Goal: Task Accomplishment & Management: Complete application form

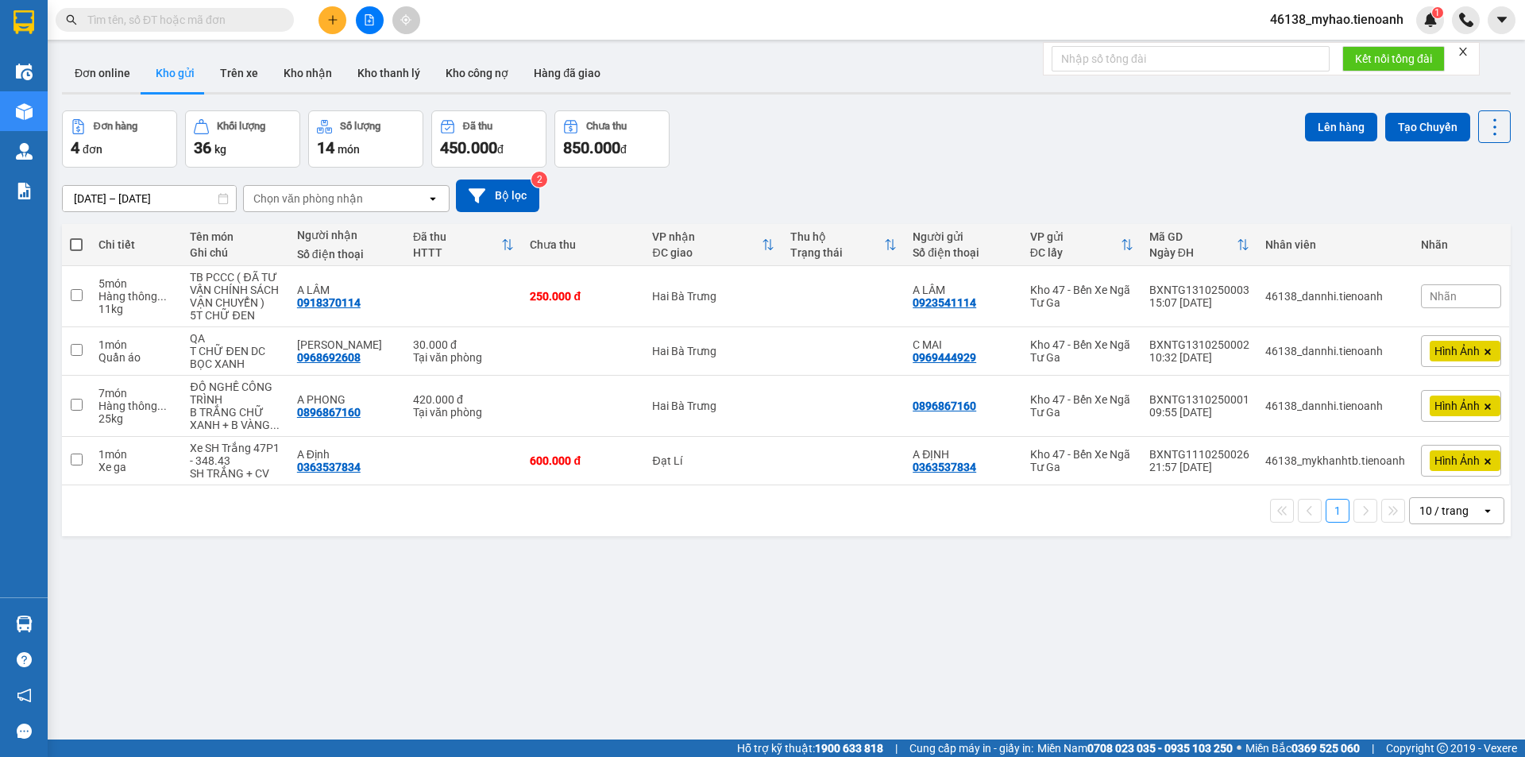
click at [194, 21] on input "text" at bounding box center [180, 19] width 187 height 17
paste input "0938392926"
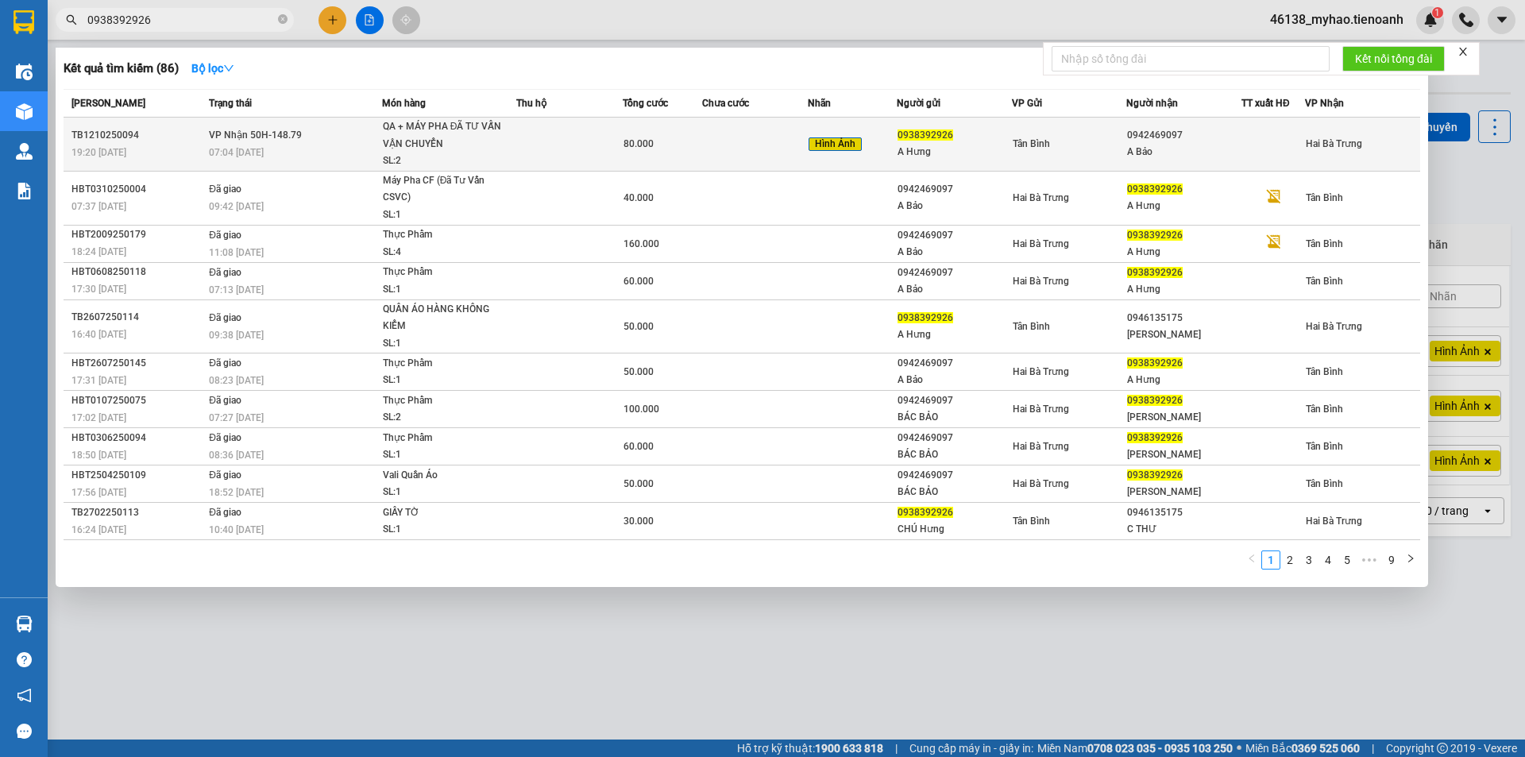
type input "0938392926"
click at [564, 144] on td at bounding box center [569, 145] width 106 height 54
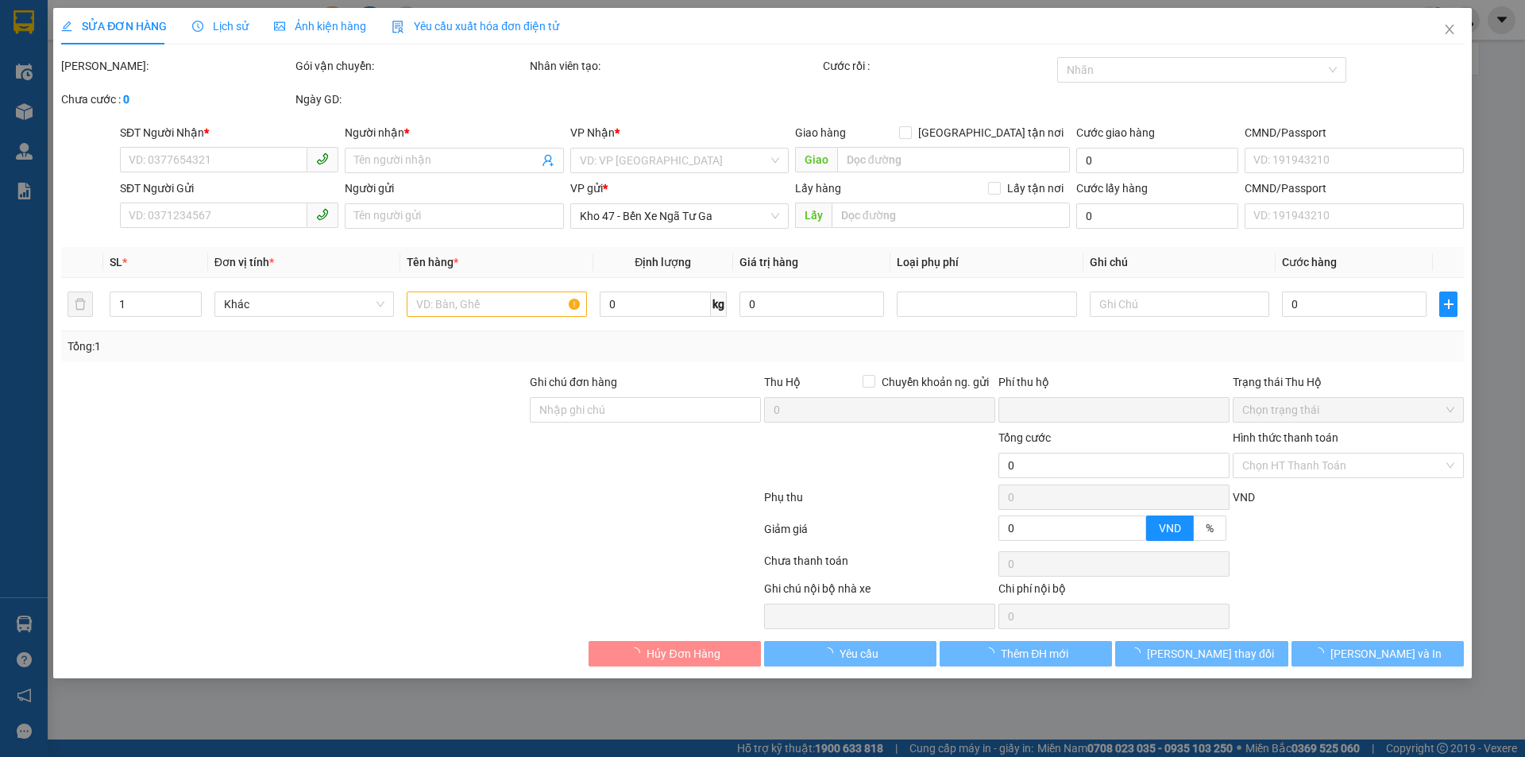
click at [315, 28] on span "Ảnh kiện hàng" at bounding box center [320, 26] width 92 height 13
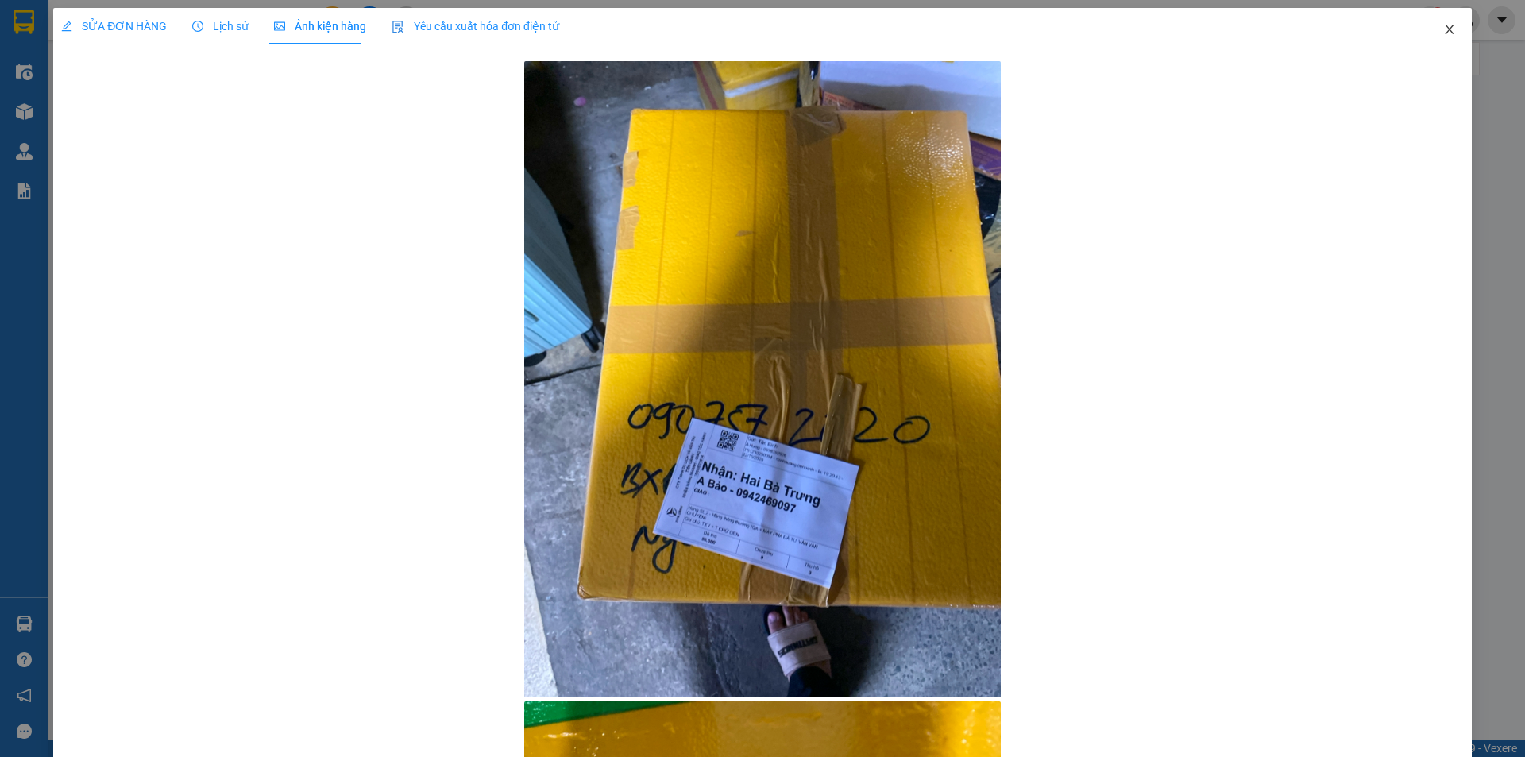
click at [1443, 29] on icon "close" at bounding box center [1449, 29] width 13 height 13
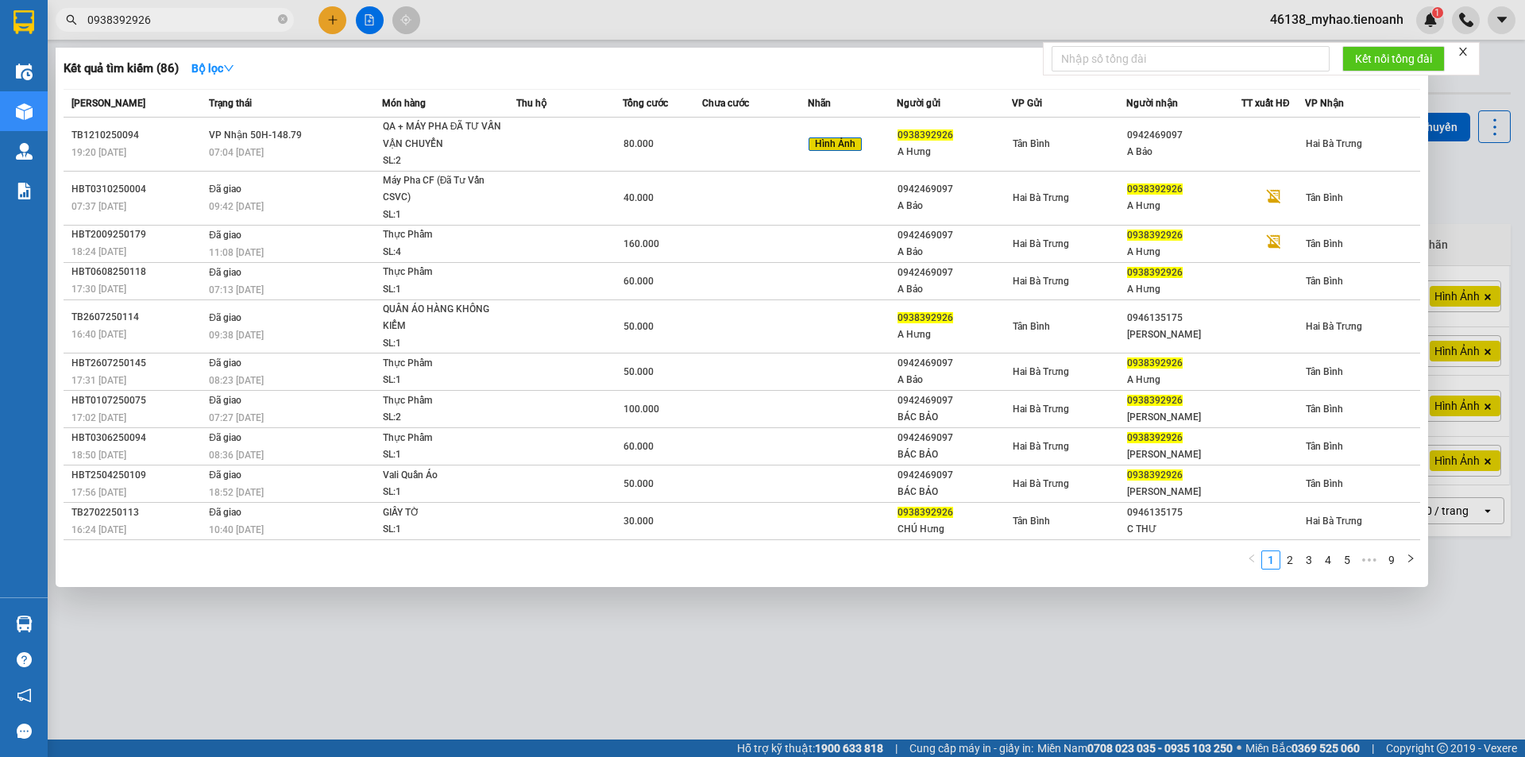
click at [152, 20] on input "0938392926" at bounding box center [180, 19] width 187 height 17
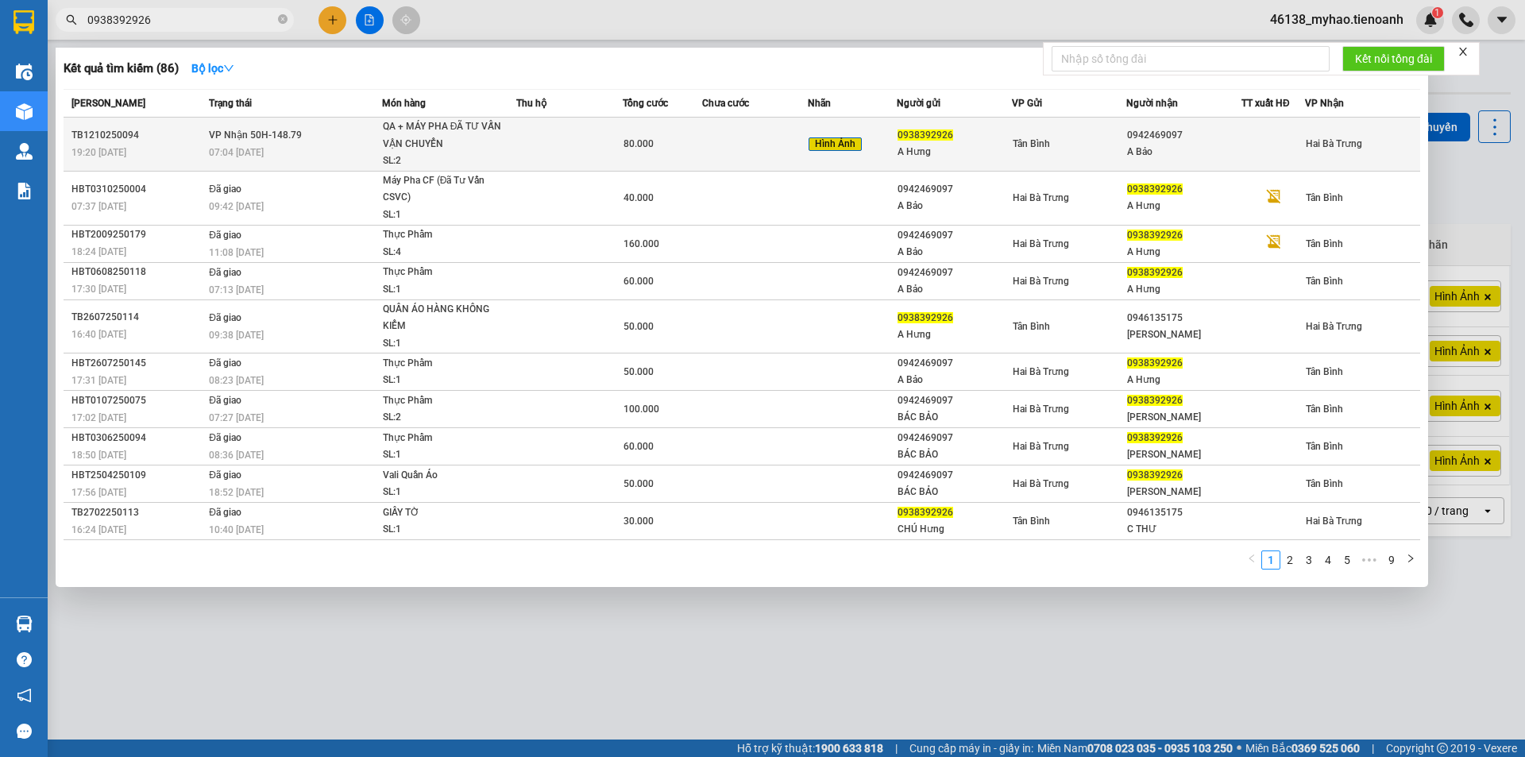
click at [600, 132] on td at bounding box center [569, 145] width 106 height 54
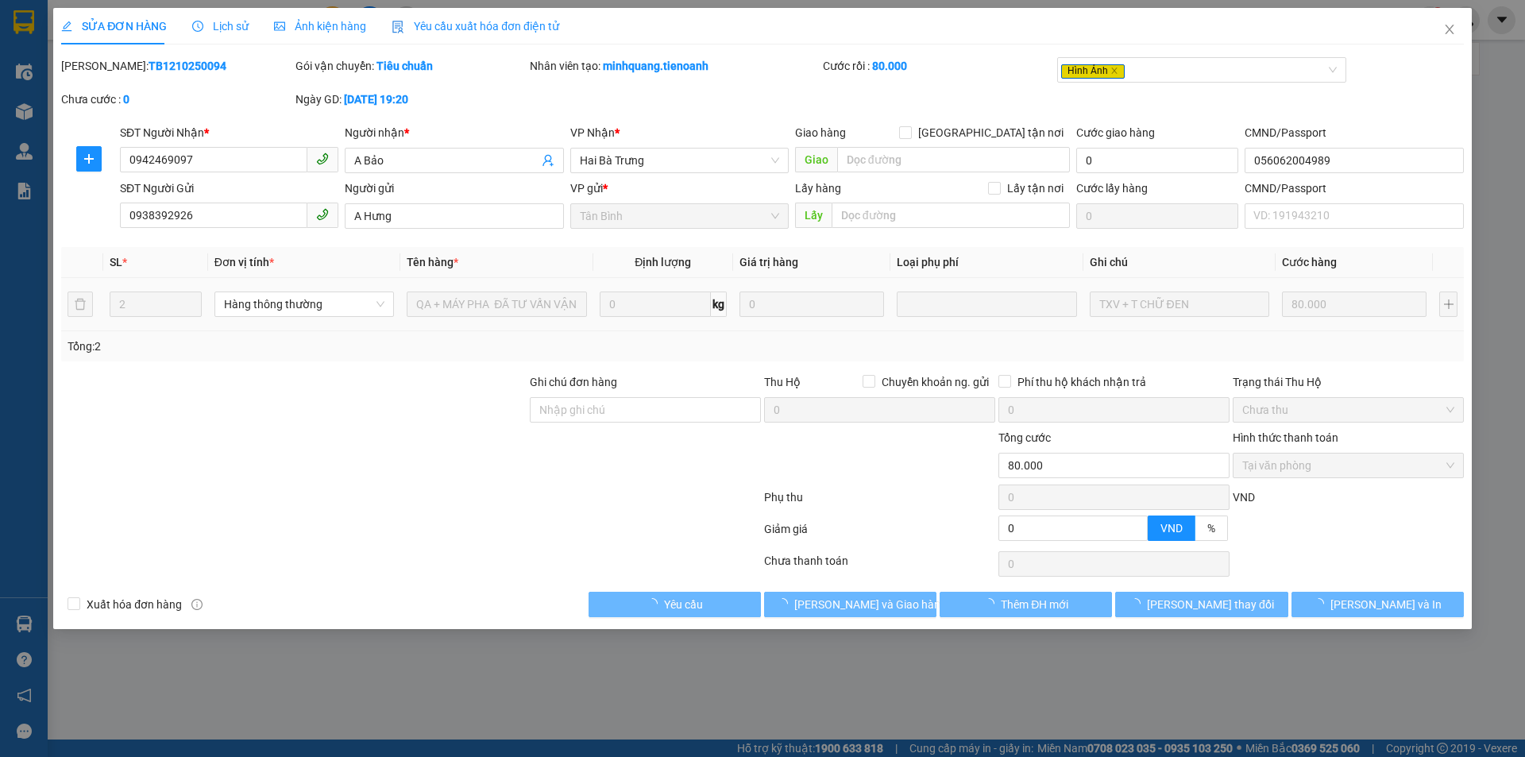
type input "0942469097"
type input "A Bảo"
type input "056062004989"
type input "0938392926"
type input "A Hưng"
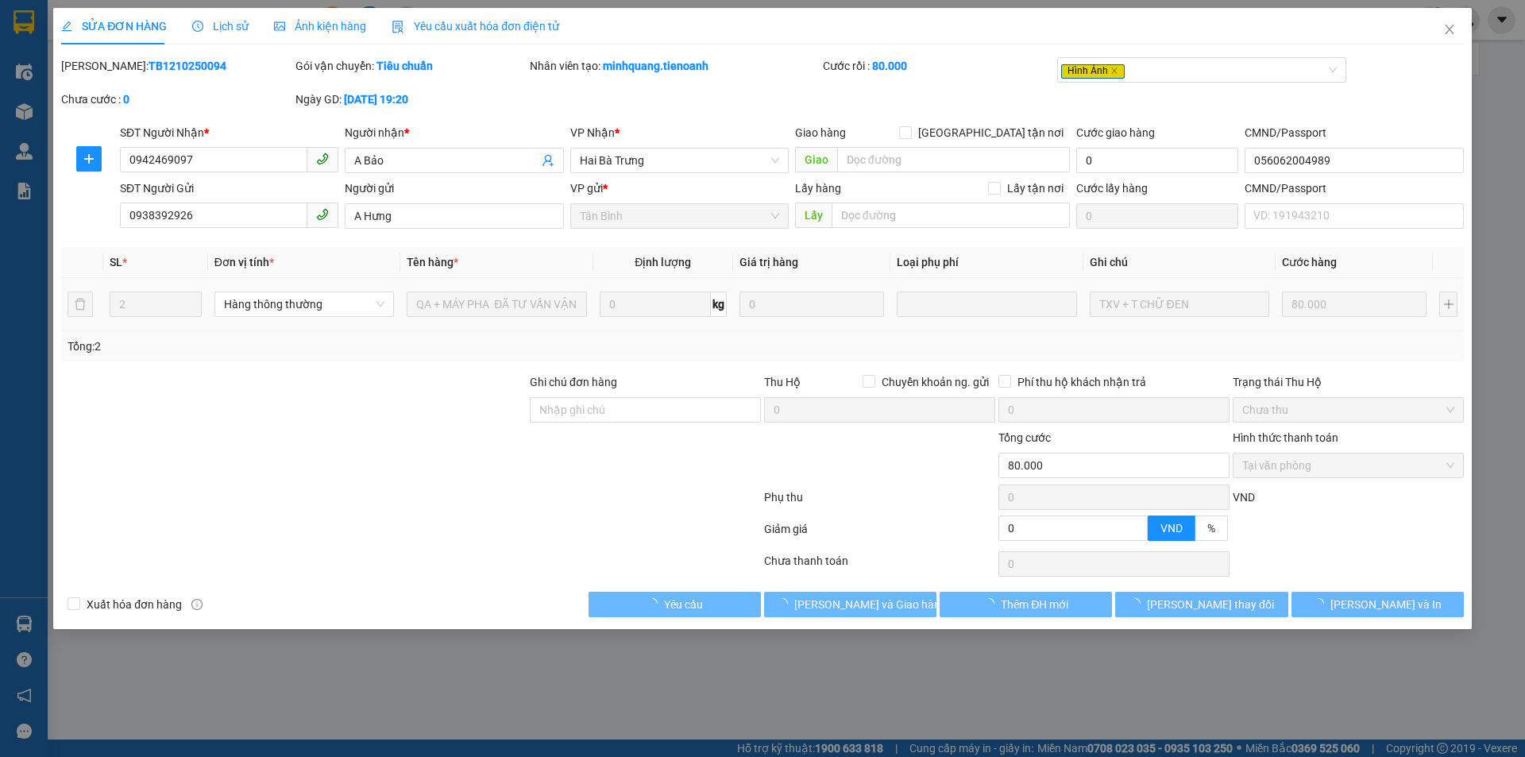
type input "0"
type input "80.000"
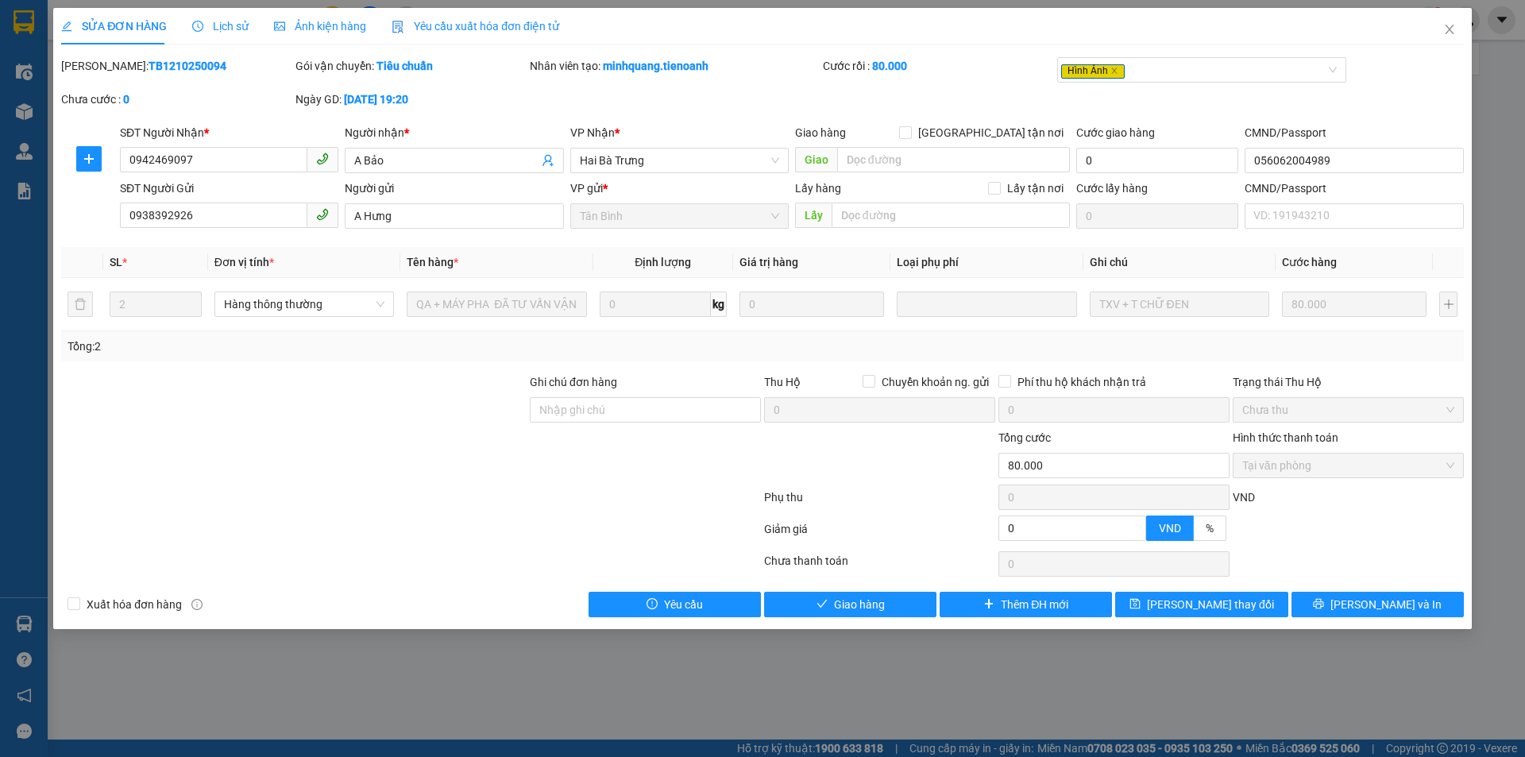
click at [295, 24] on span "Ảnh kiện hàng" at bounding box center [320, 26] width 92 height 13
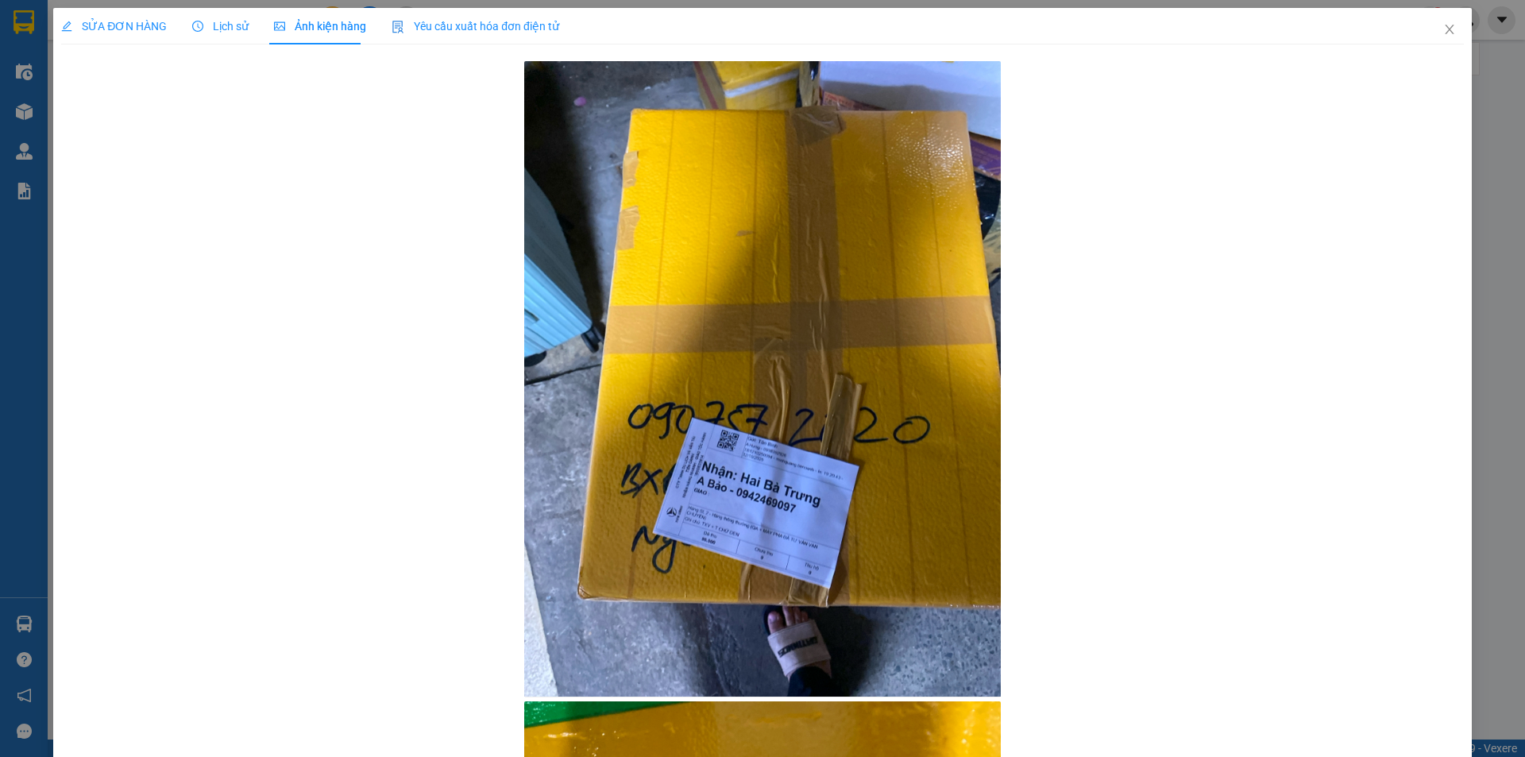
click at [79, 17] on div "SỬA ĐƠN HÀNG" at bounding box center [114, 26] width 106 height 37
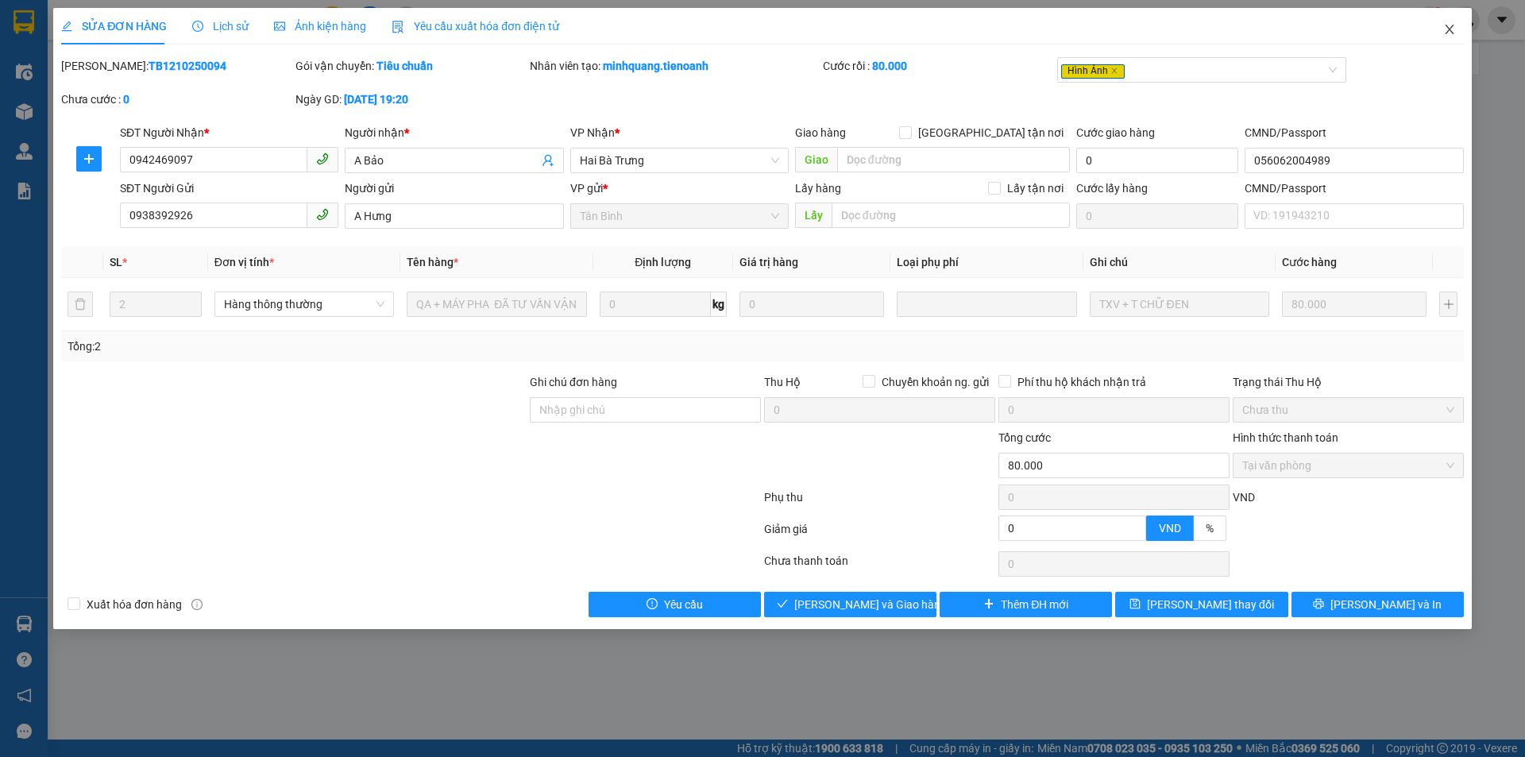
click at [1444, 27] on icon "close" at bounding box center [1449, 29] width 13 height 13
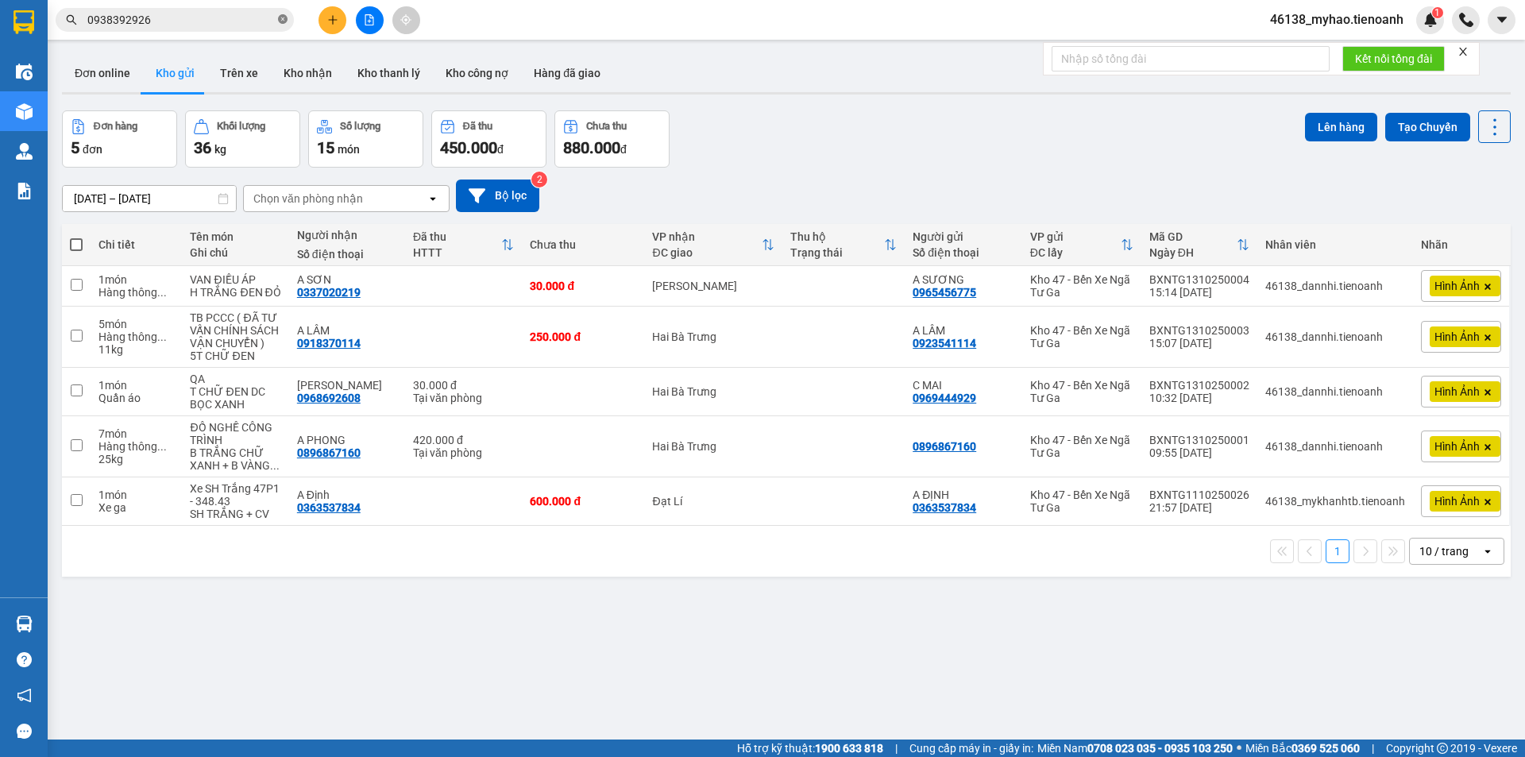
click at [284, 21] on icon "close-circle" at bounding box center [283, 19] width 10 height 10
click at [180, 21] on input "text" at bounding box center [180, 19] width 187 height 17
click at [1432, 27] on div "1" at bounding box center [1430, 20] width 28 height 28
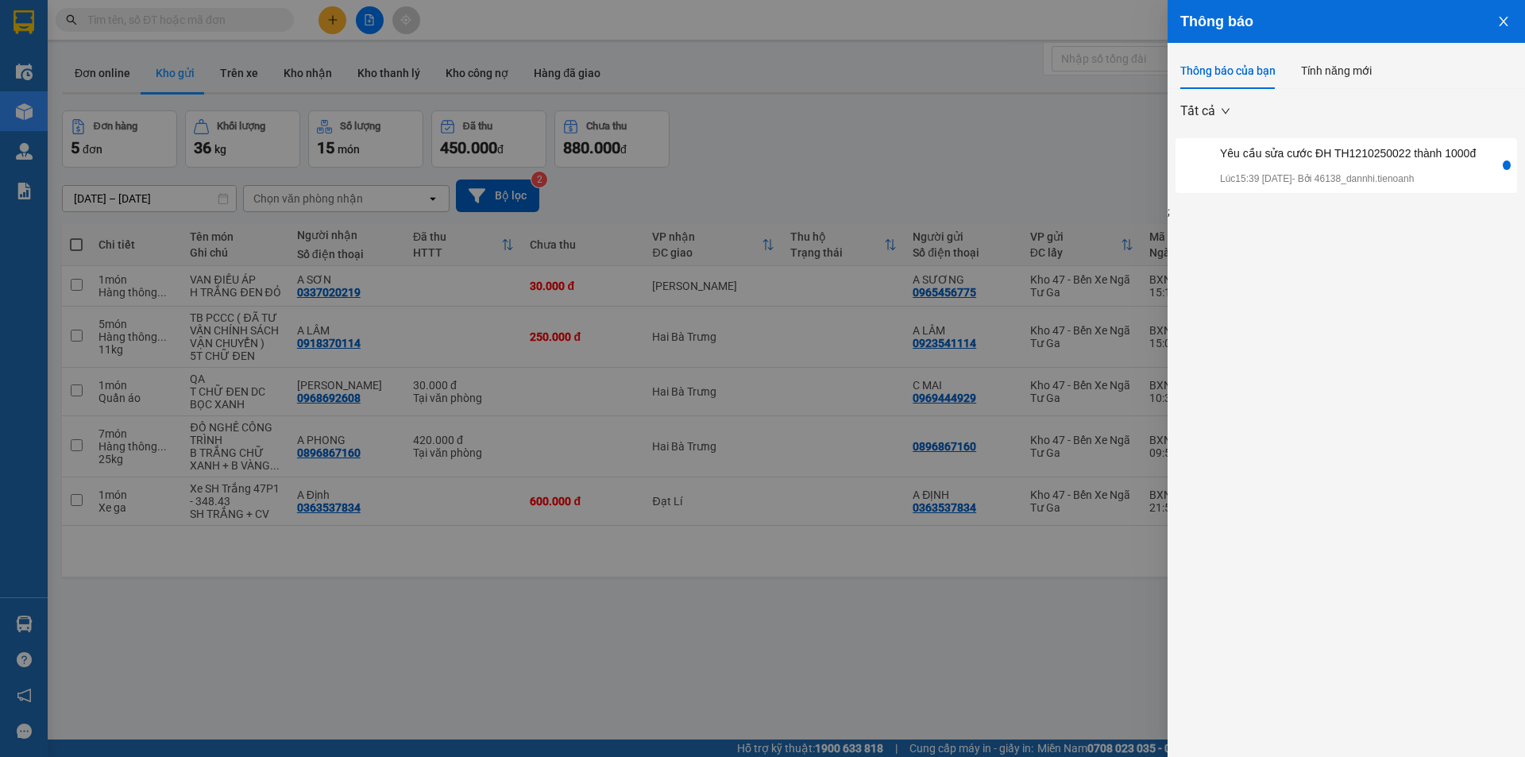
click at [1298, 160] on div "Yêu cầu sửa cước ĐH TH1210250022 thành 1000đ" at bounding box center [1348, 153] width 256 height 17
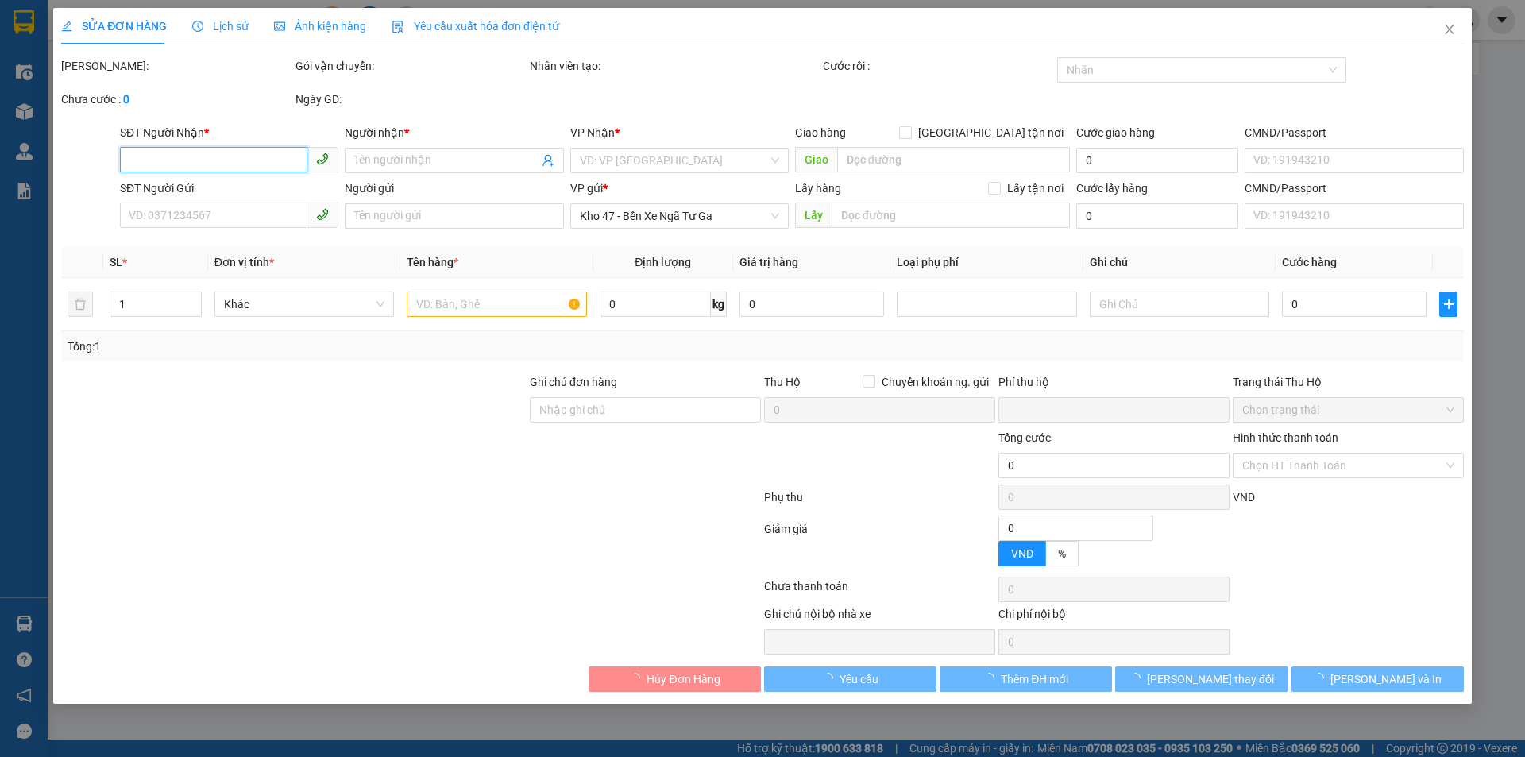
type input "0356034532"
type input "QUANG NV Tbinh"
type input "Quang nv"
type input "0"
type input "80.000"
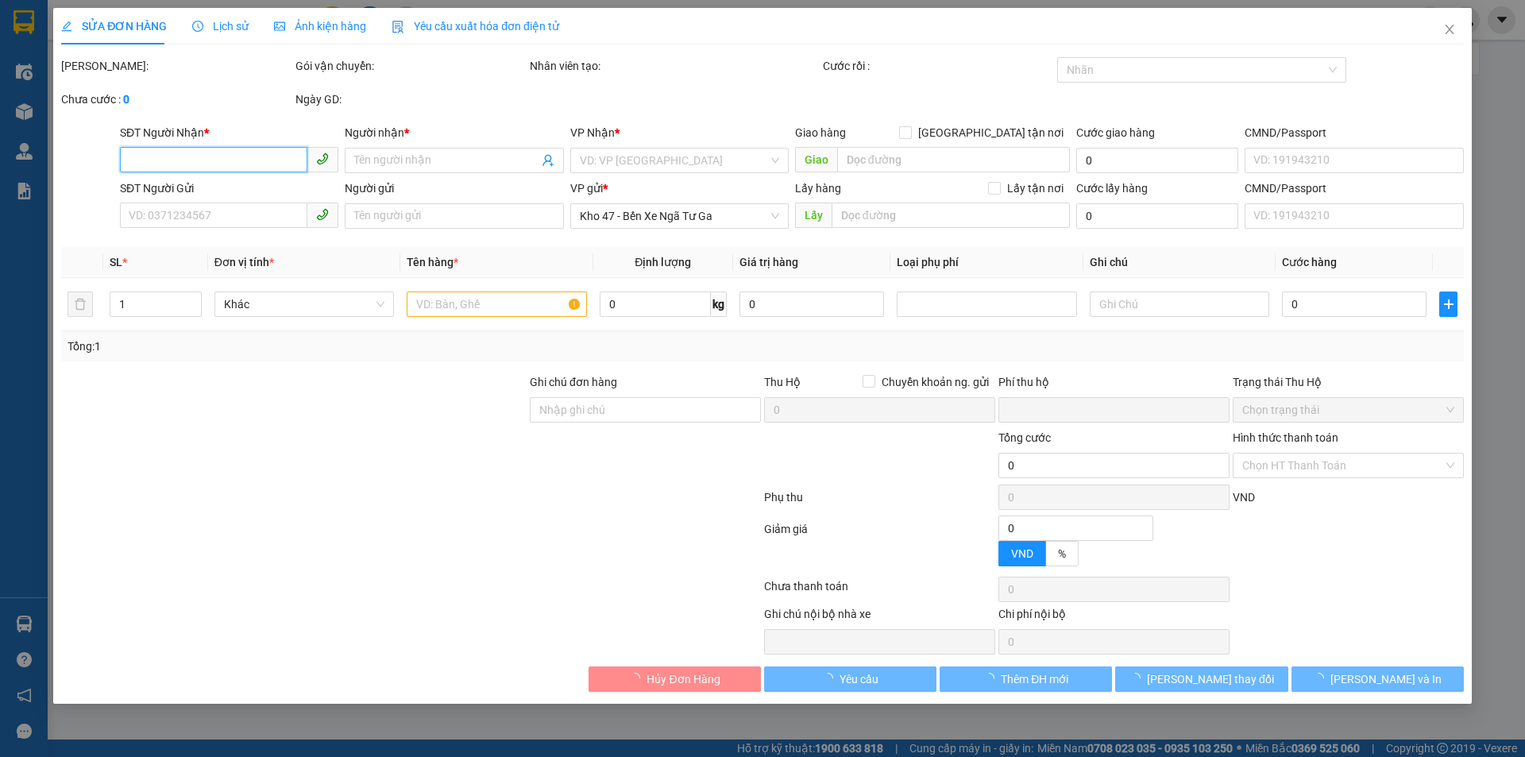
type input "80.000"
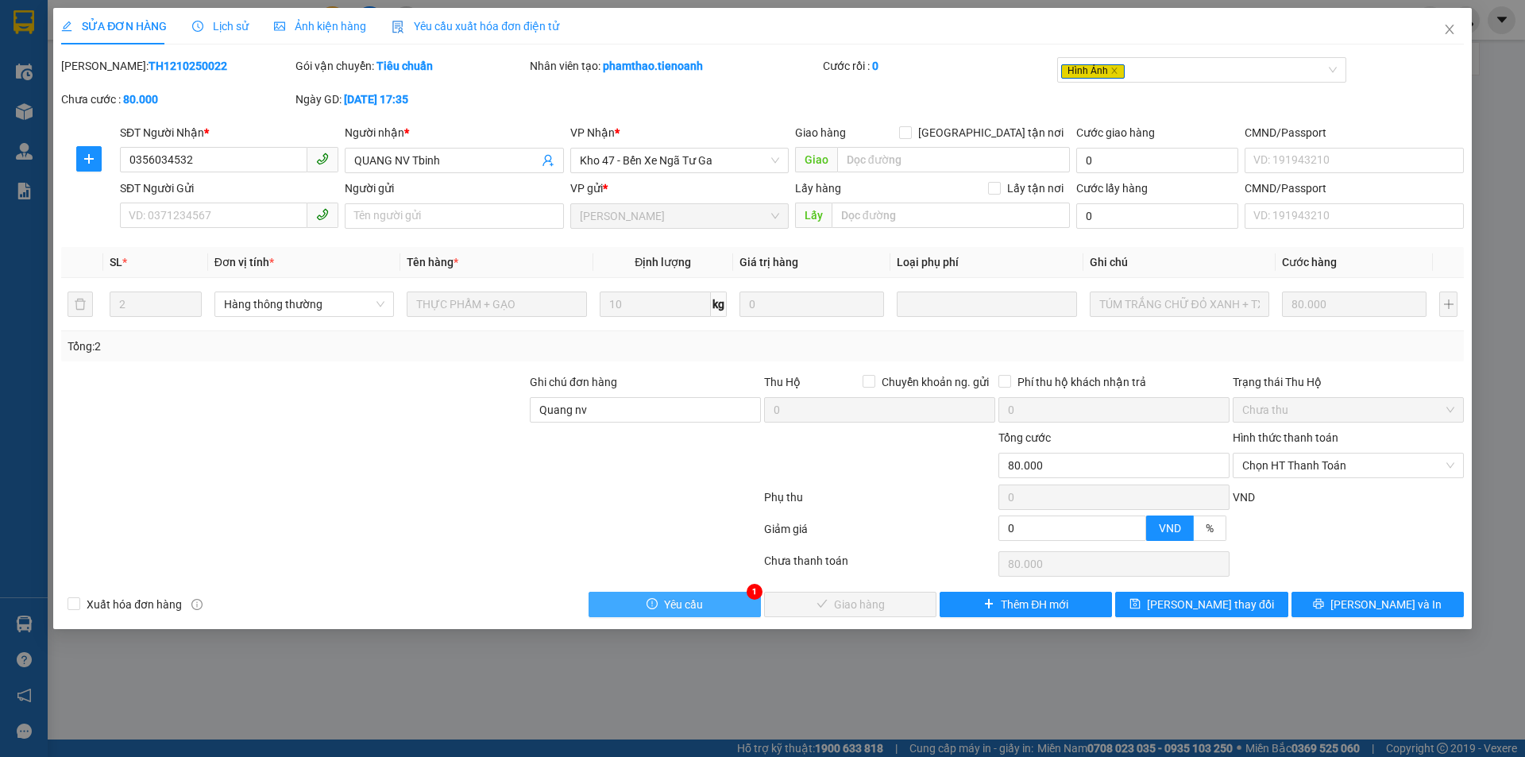
click at [675, 611] on span "Yêu cầu" at bounding box center [683, 604] width 39 height 17
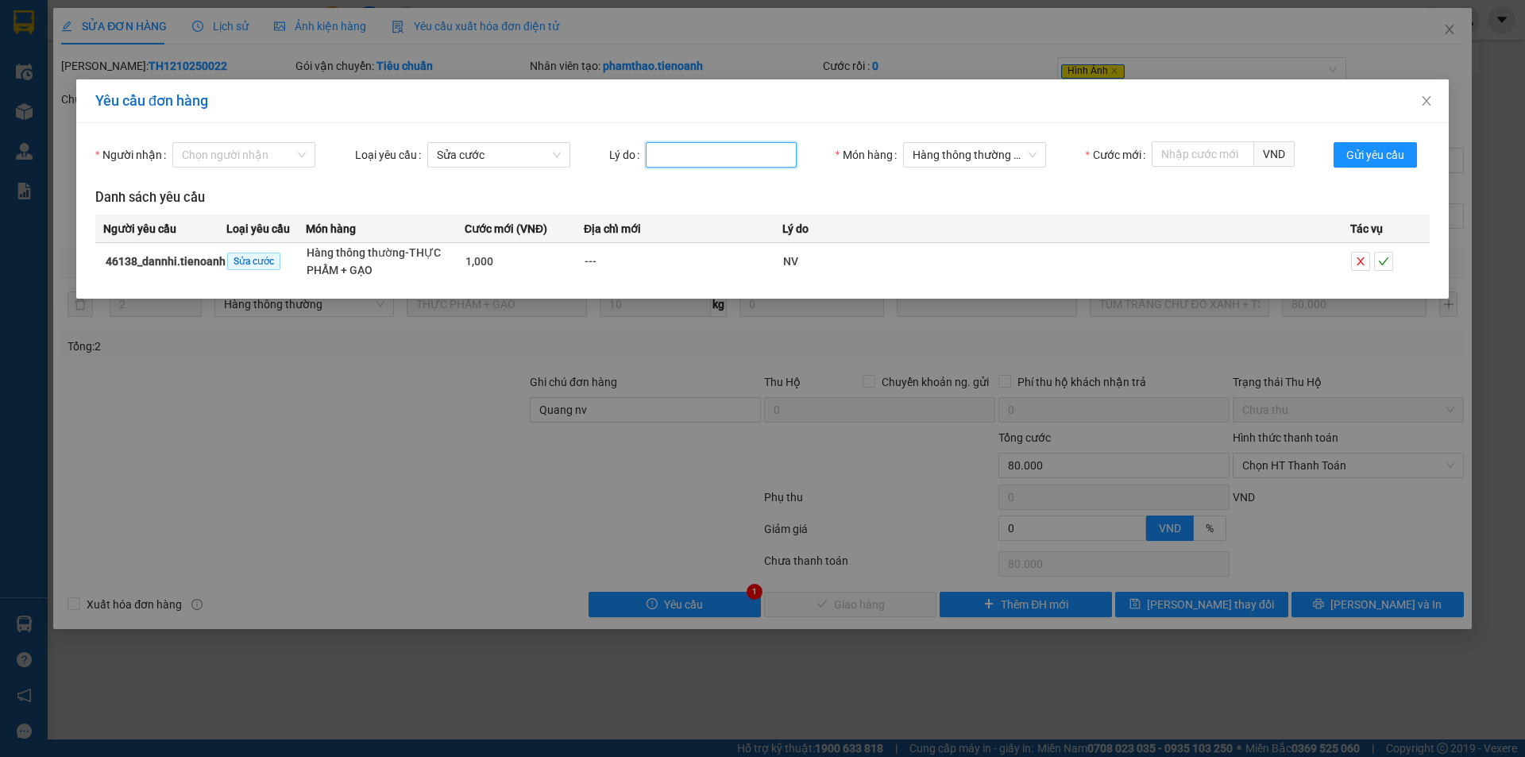
click at [712, 155] on input "Lý do" at bounding box center [721, 154] width 151 height 25
type input "của nvien"
click at [1385, 258] on icon "check" at bounding box center [1383, 261] width 11 height 11
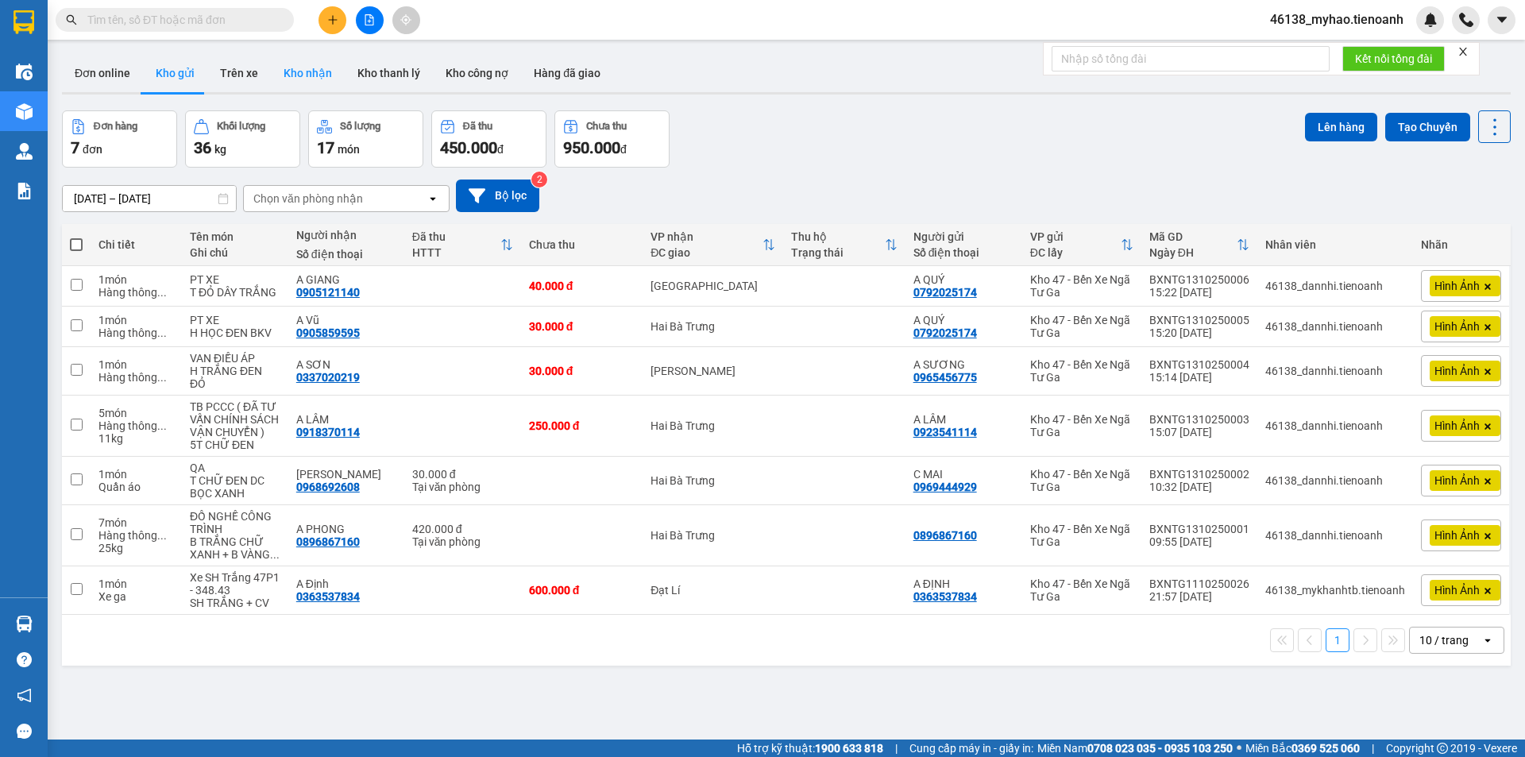
click at [289, 79] on button "Kho nhận" at bounding box center [308, 73] width 74 height 38
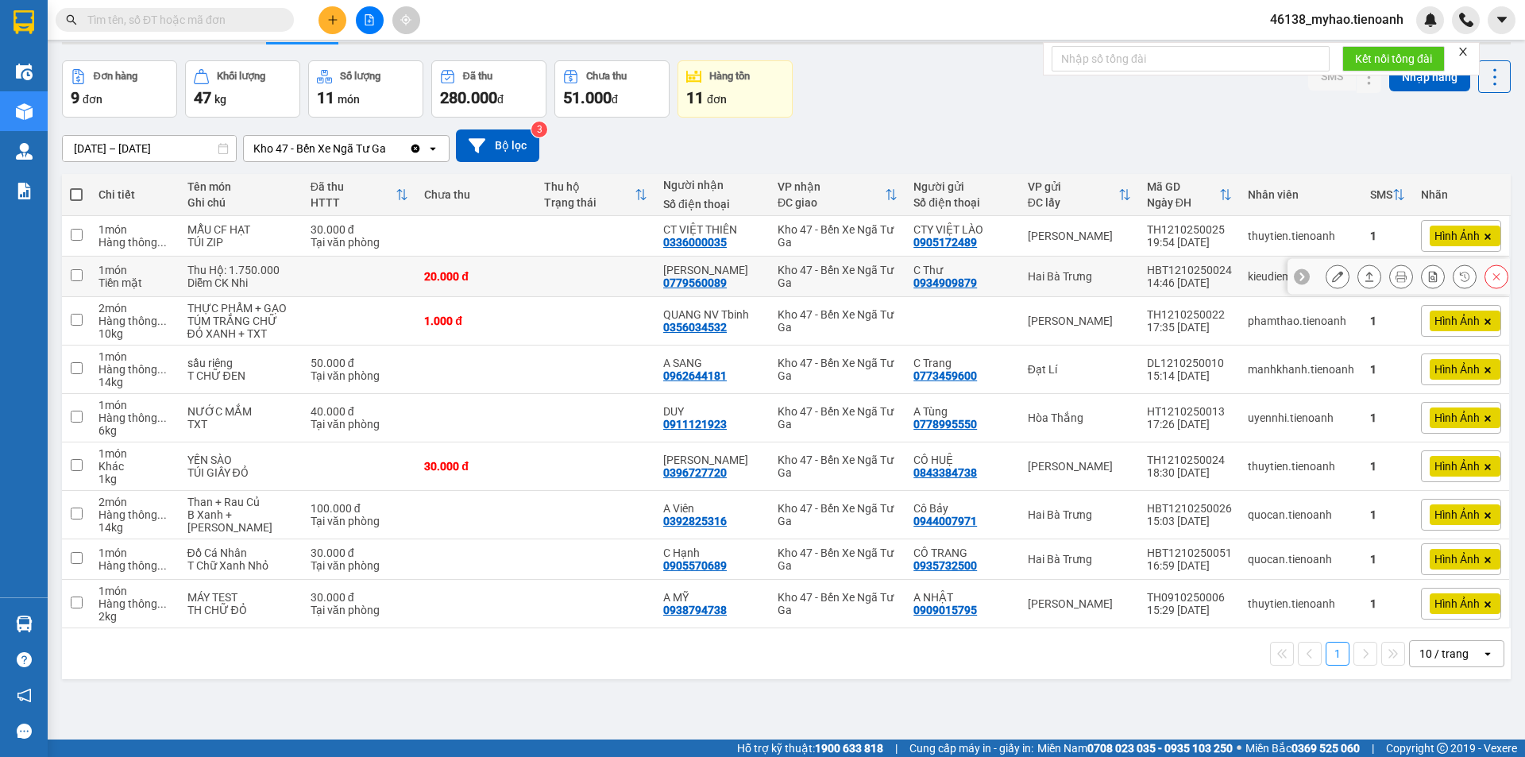
scroll to position [73, 0]
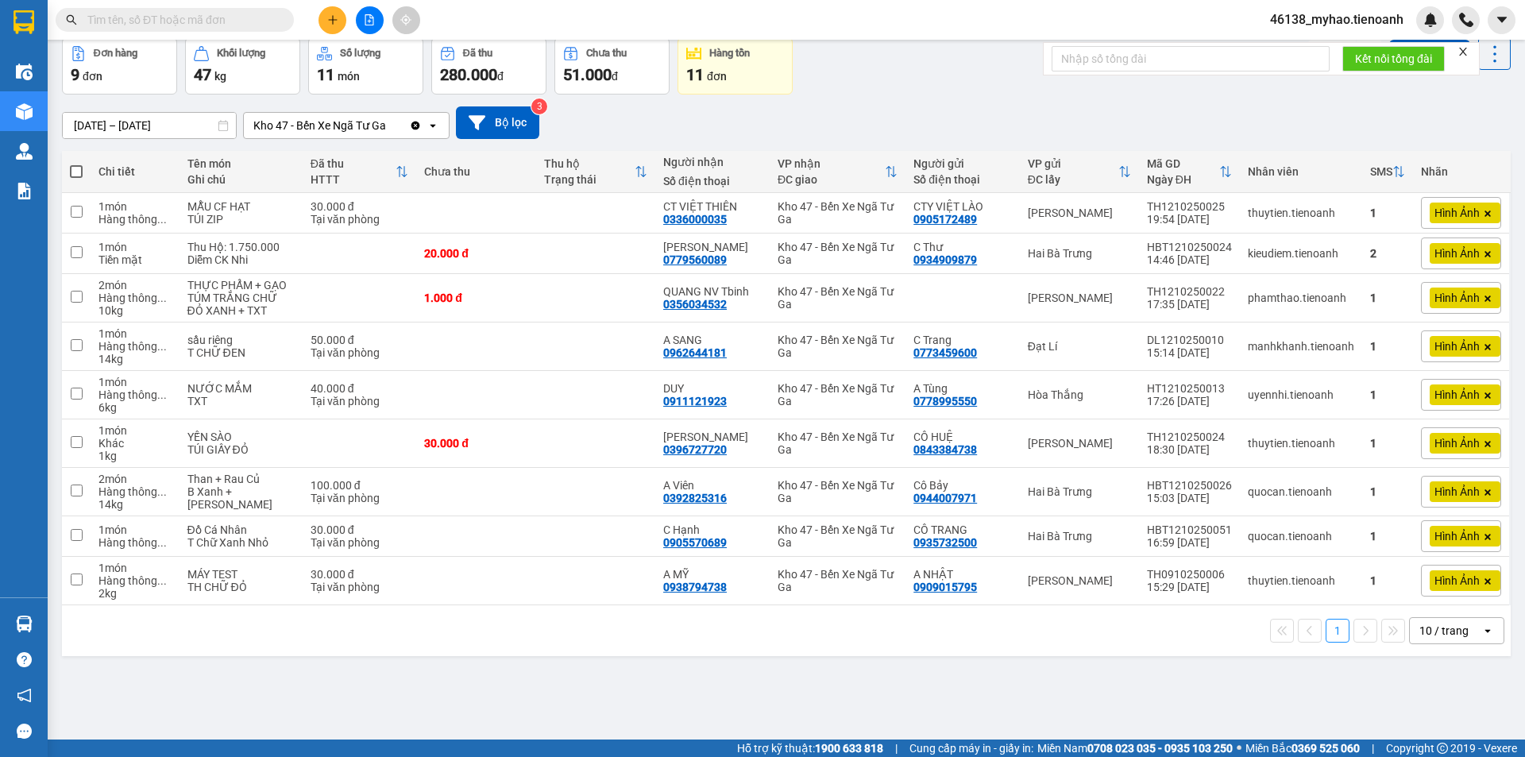
click at [253, 26] on input "text" at bounding box center [180, 19] width 187 height 17
paste input "0938392926"
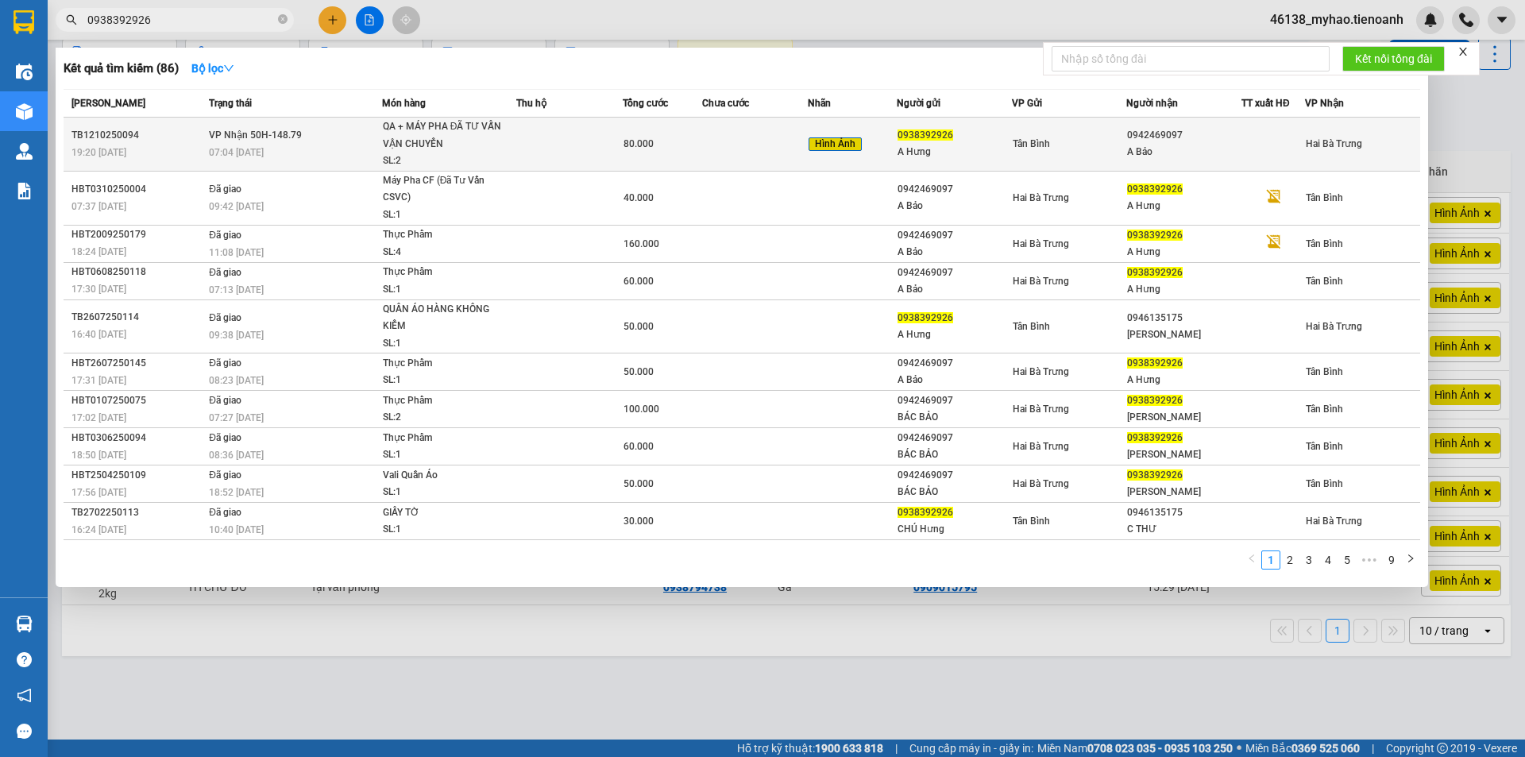
type input "0938392926"
click at [697, 145] on div "80.000" at bounding box center [663, 143] width 78 height 17
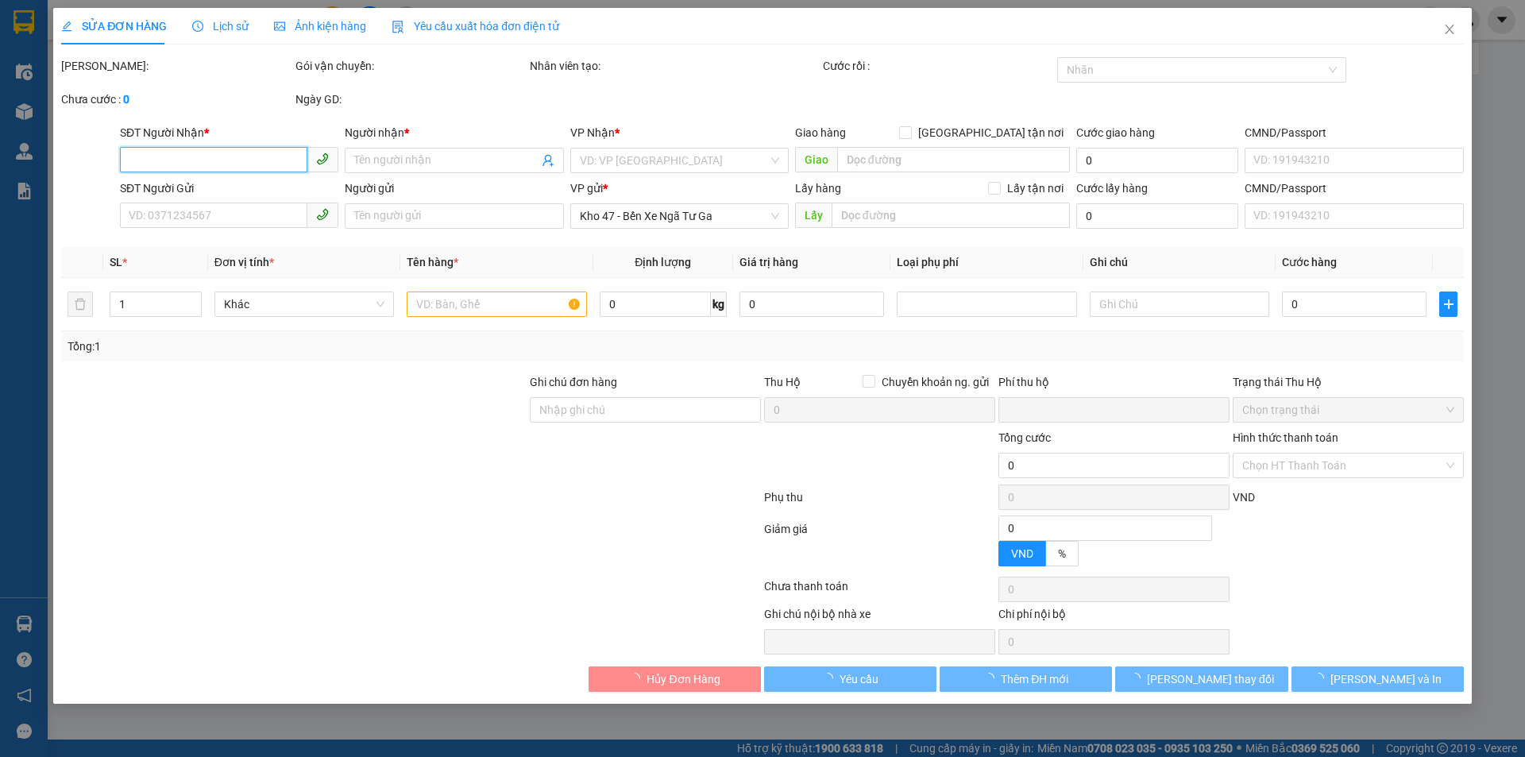
type input "0942469097"
type input "A Bảo"
type input "056062004989"
type input "0938392926"
type input "A Hưng"
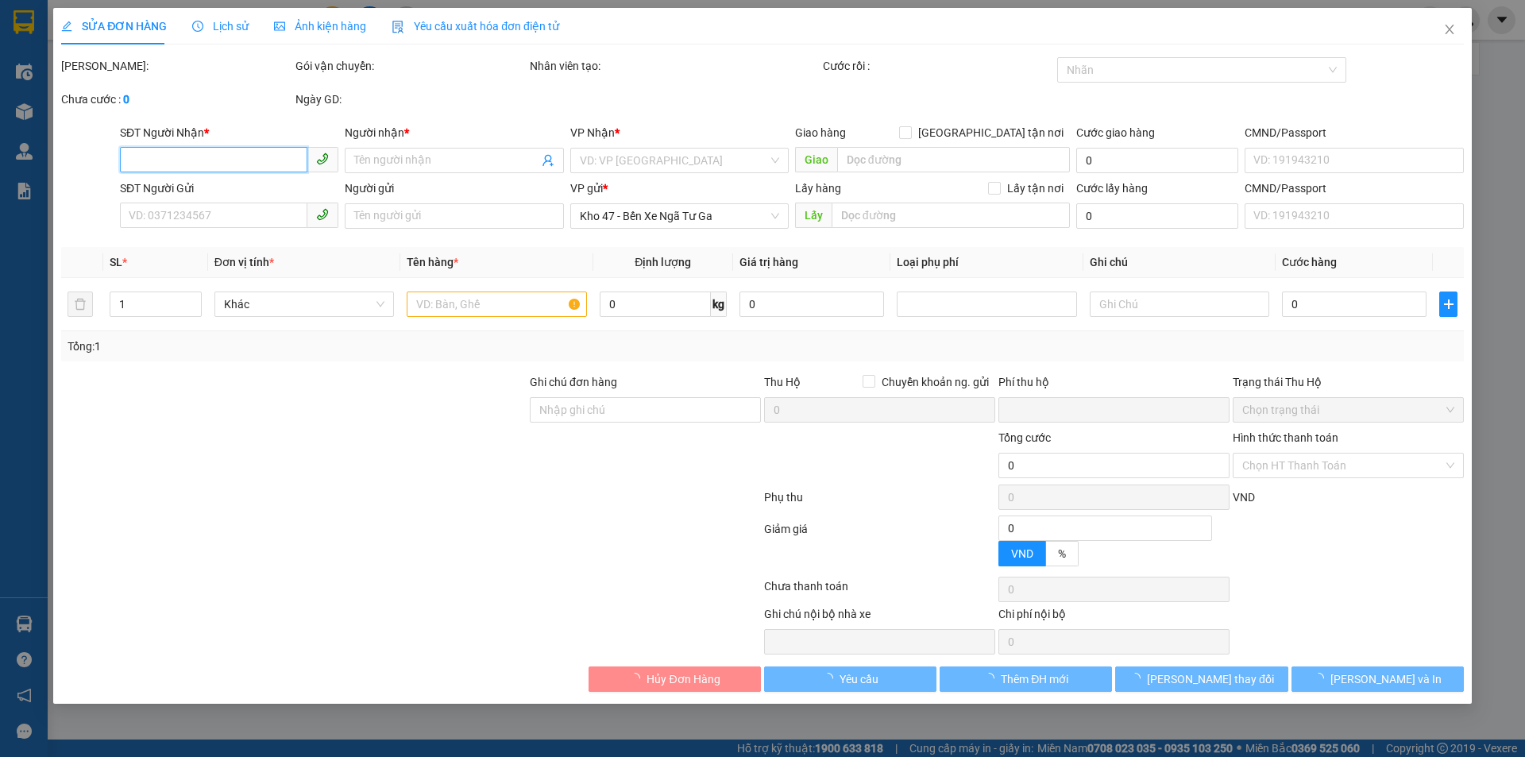
type input "0"
type input "80.000"
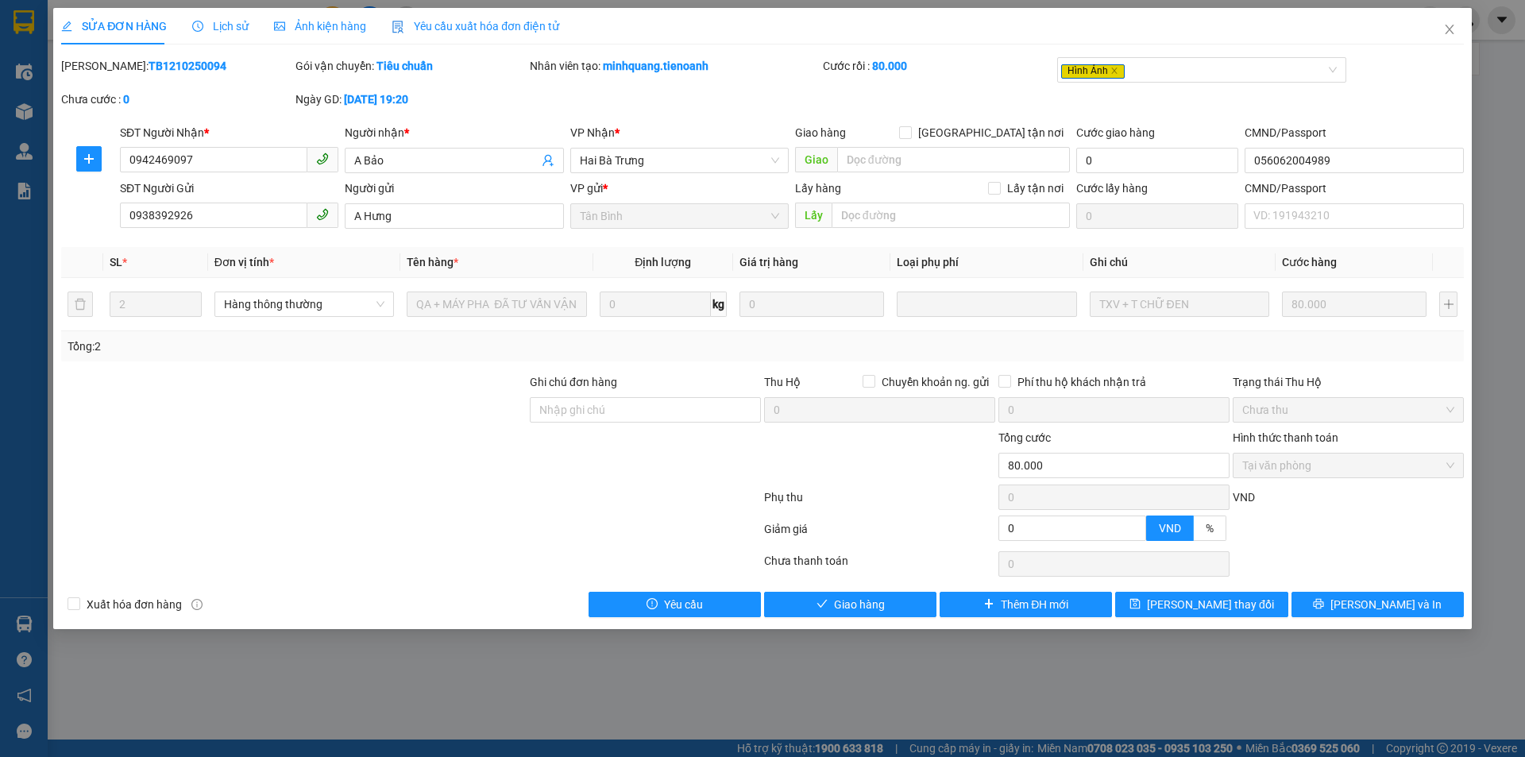
click at [218, 29] on span "Lịch sử" at bounding box center [220, 26] width 56 height 13
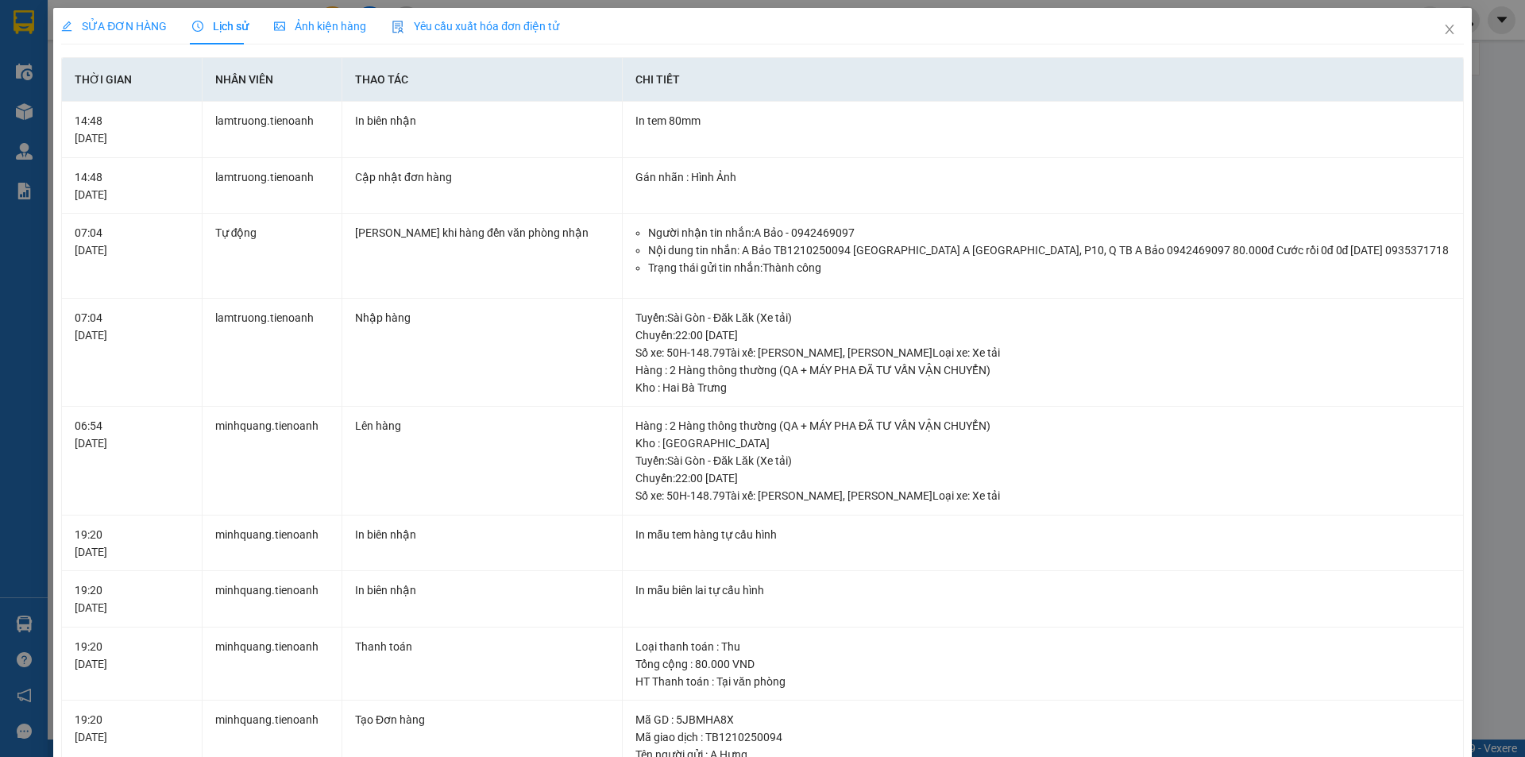
click at [327, 15] on div "Ảnh kiện hàng" at bounding box center [320, 26] width 92 height 37
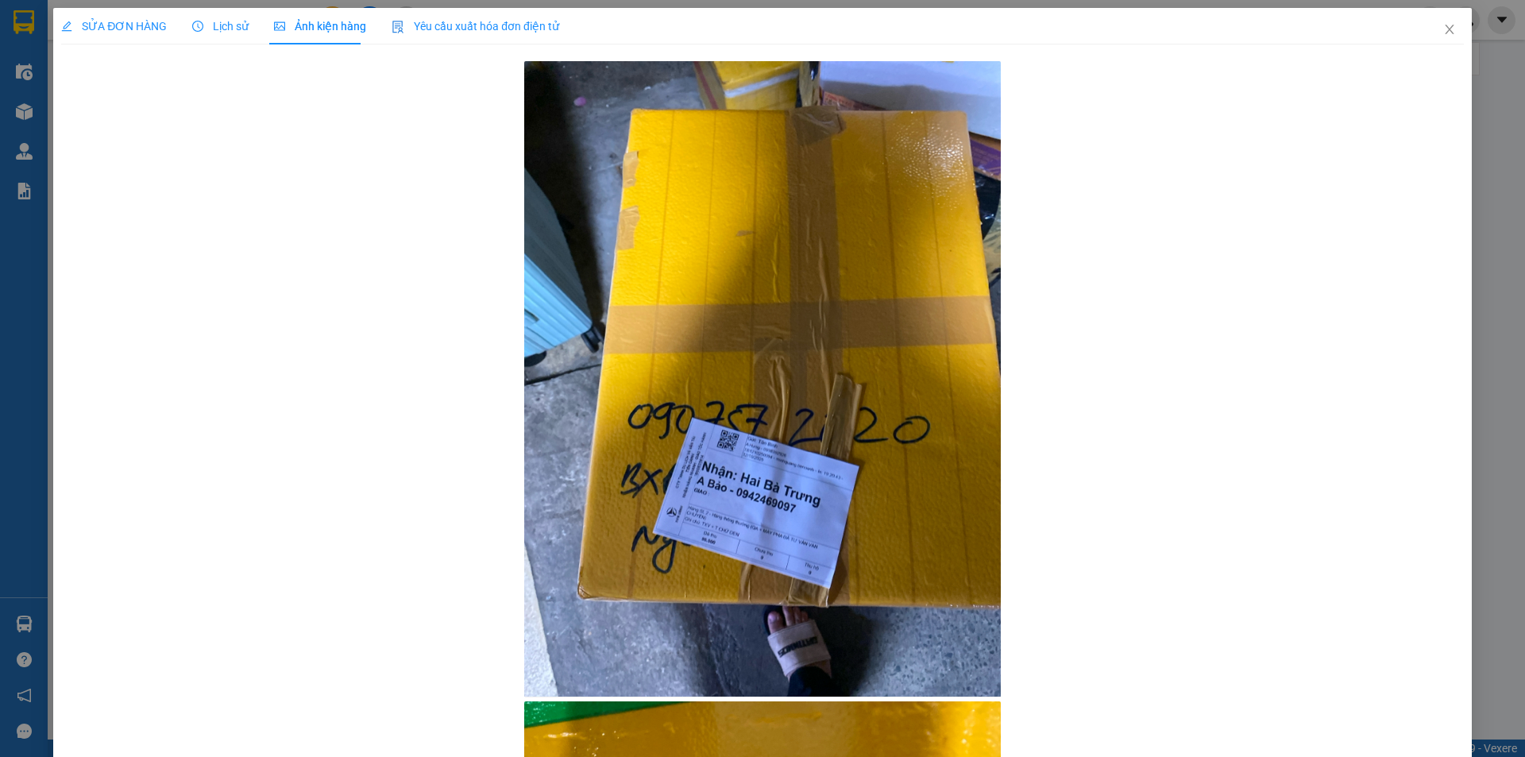
click at [132, 35] on div "SỬA ĐƠN HÀNG" at bounding box center [114, 26] width 106 height 37
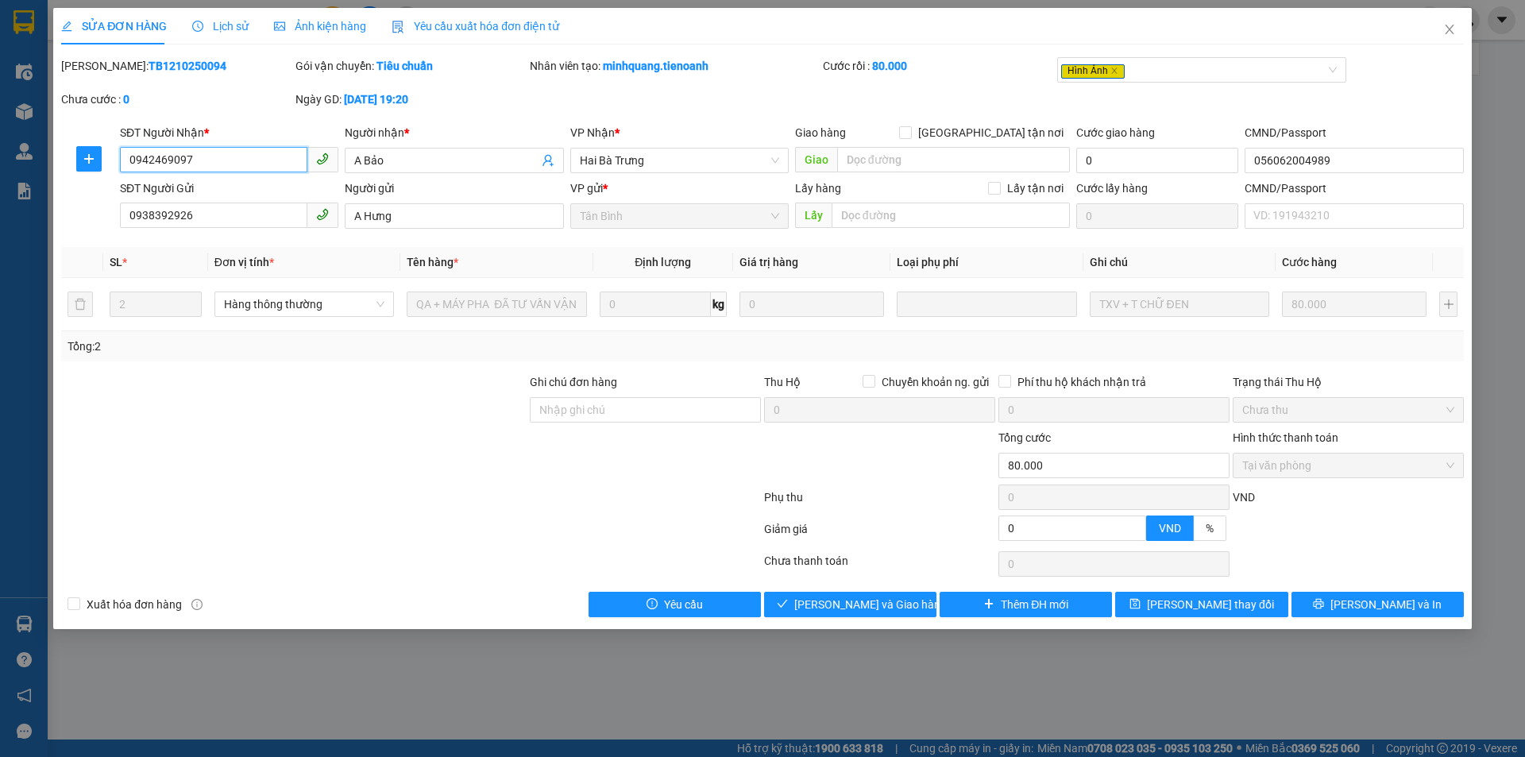
click at [251, 157] on input "0942469097" at bounding box center [213, 159] width 187 height 25
click at [309, 24] on span "Ảnh kiện hàng" at bounding box center [320, 26] width 92 height 13
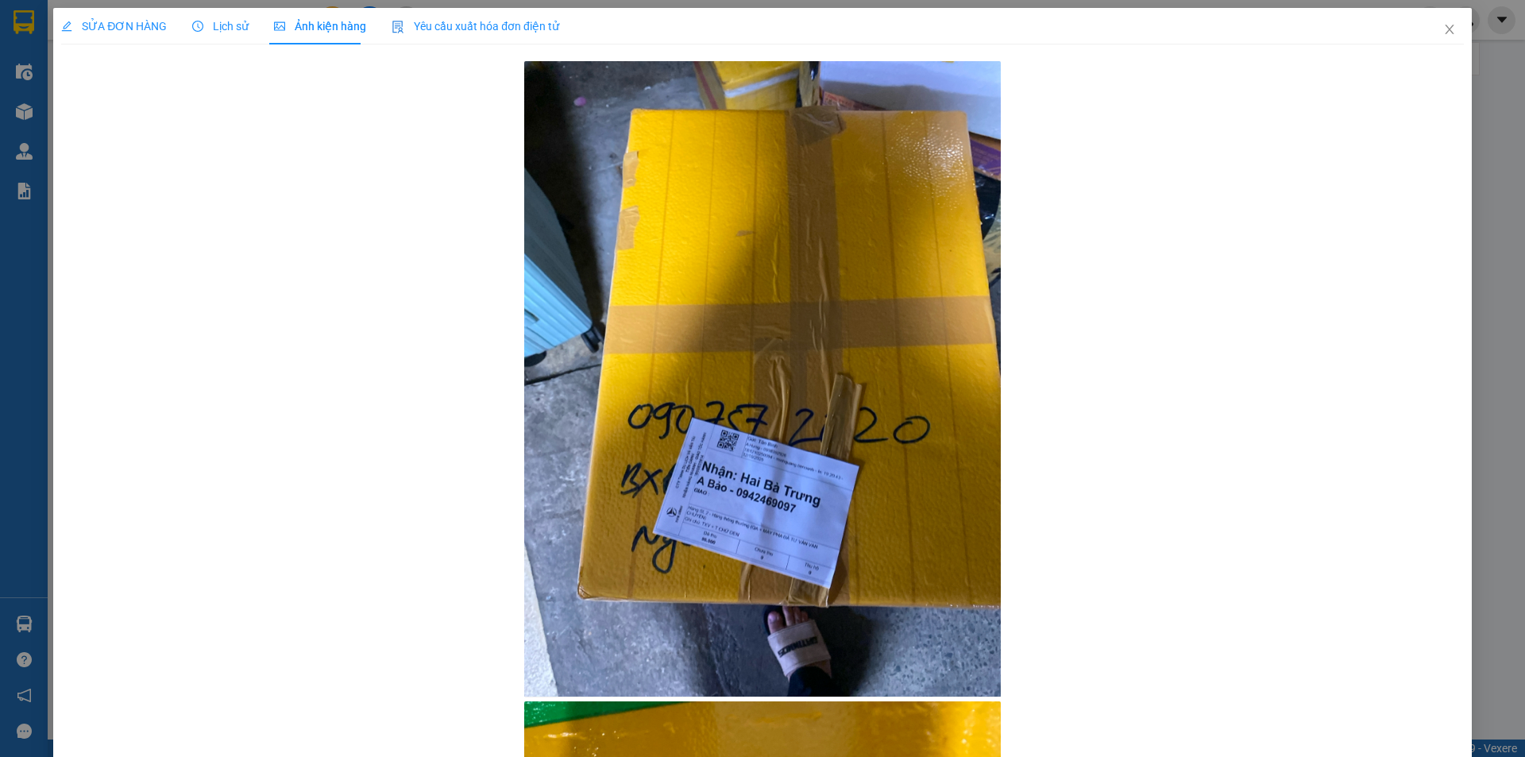
click at [101, 38] on div "SỬA ĐƠN HÀNG" at bounding box center [114, 26] width 106 height 37
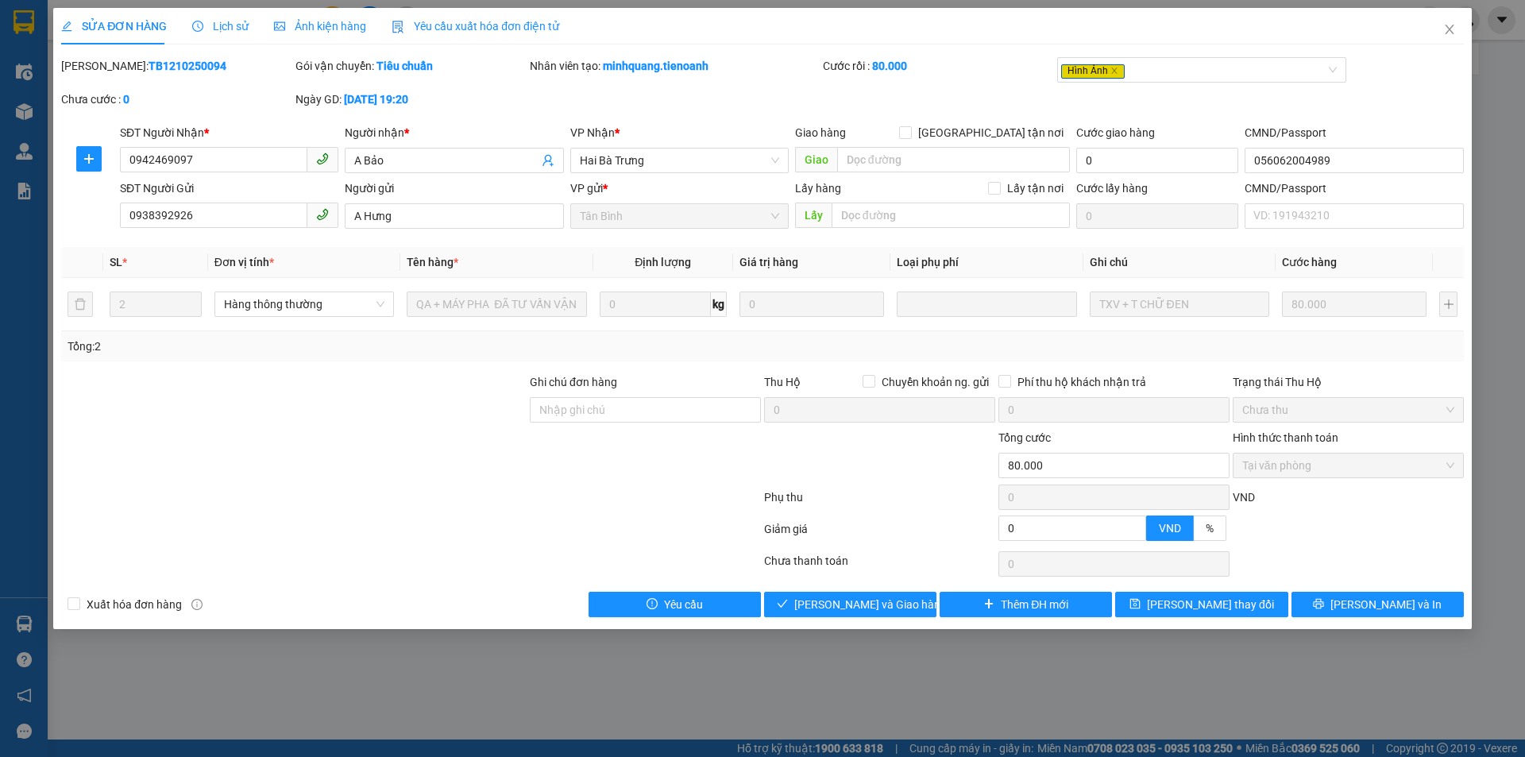
click at [226, 23] on span "Lịch sử" at bounding box center [220, 26] width 56 height 13
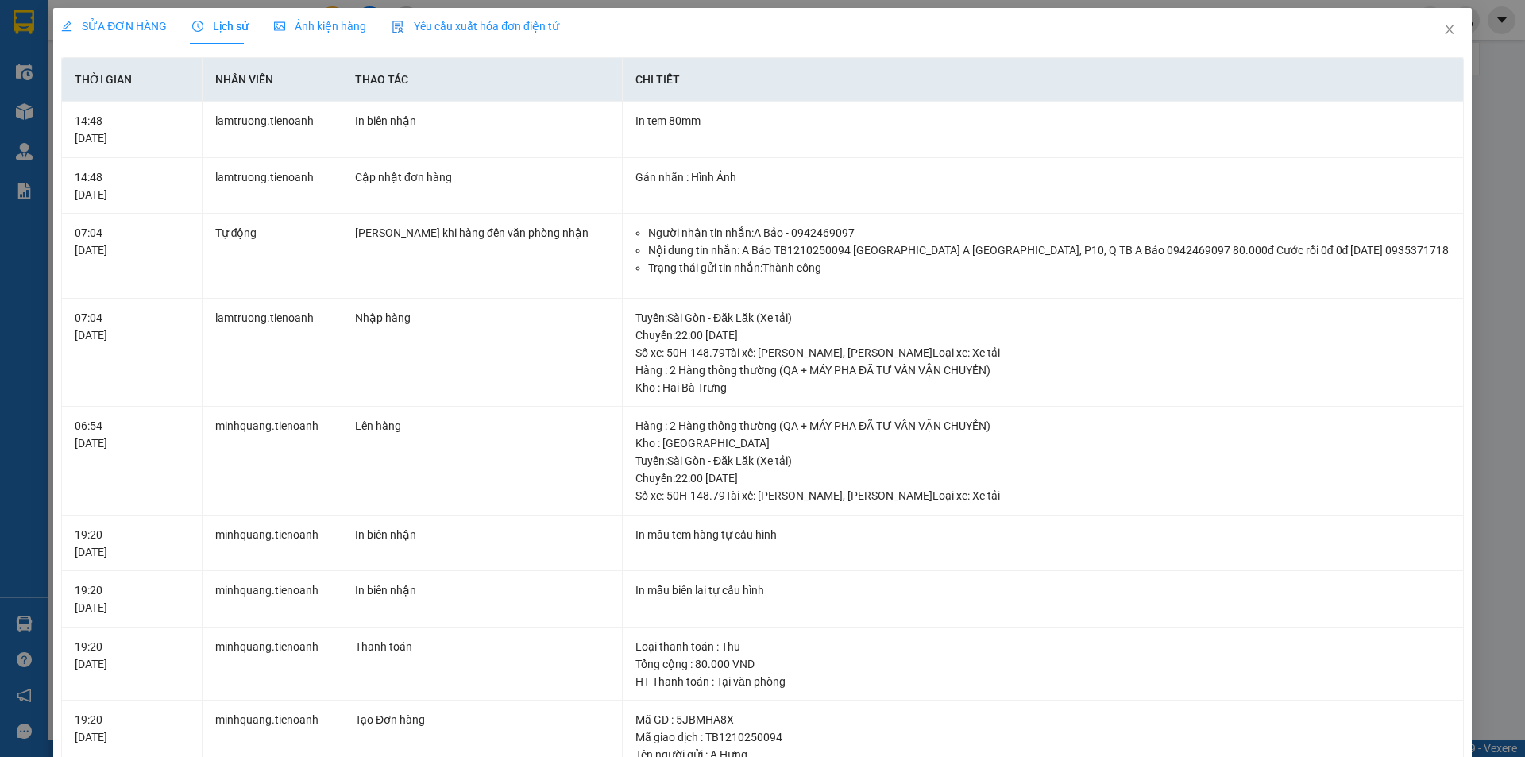
click at [334, 31] on span "Ảnh kiện hàng" at bounding box center [320, 26] width 92 height 13
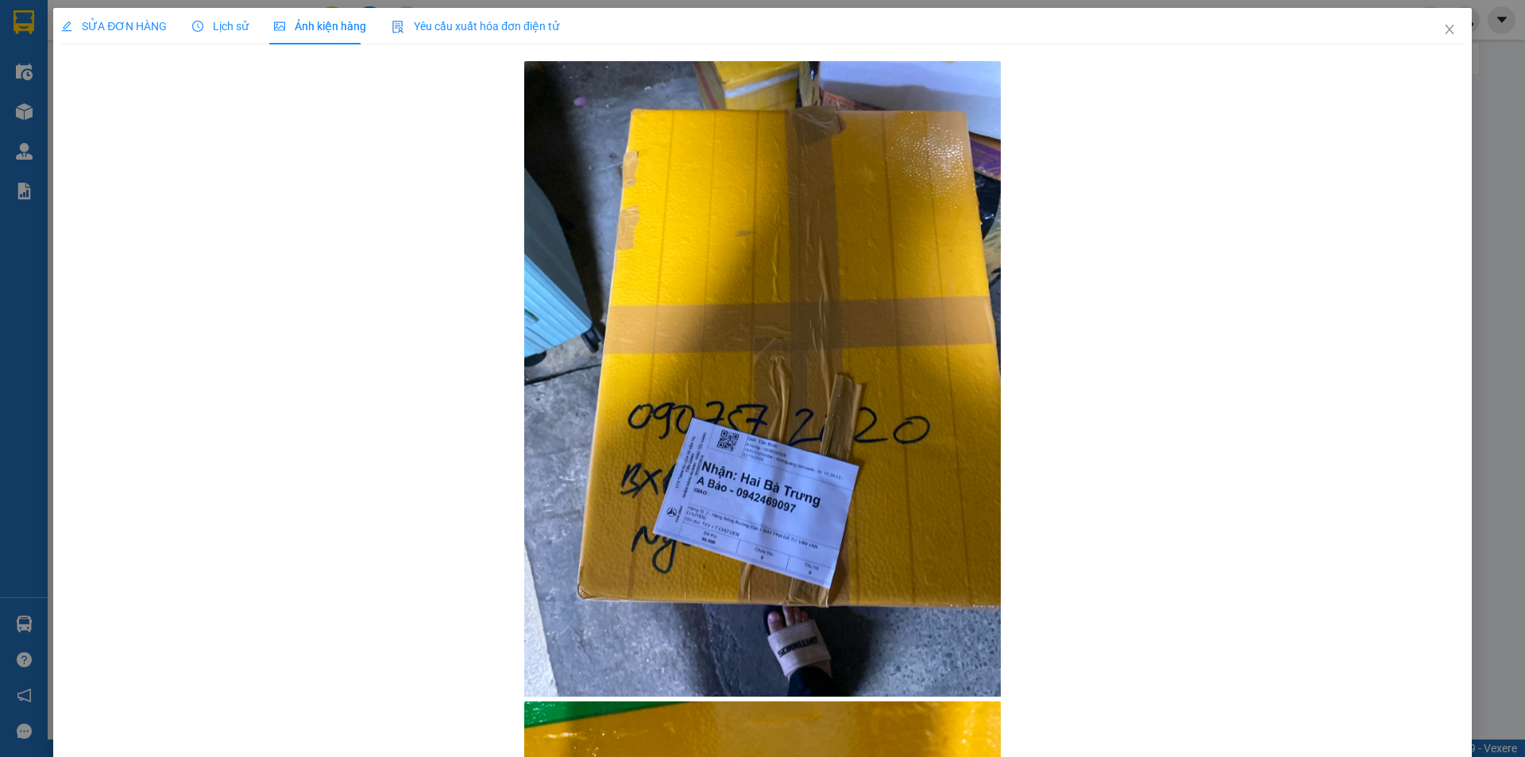
click at [163, 22] on span "SỬA ĐƠN HÀNG" at bounding box center [114, 26] width 106 height 13
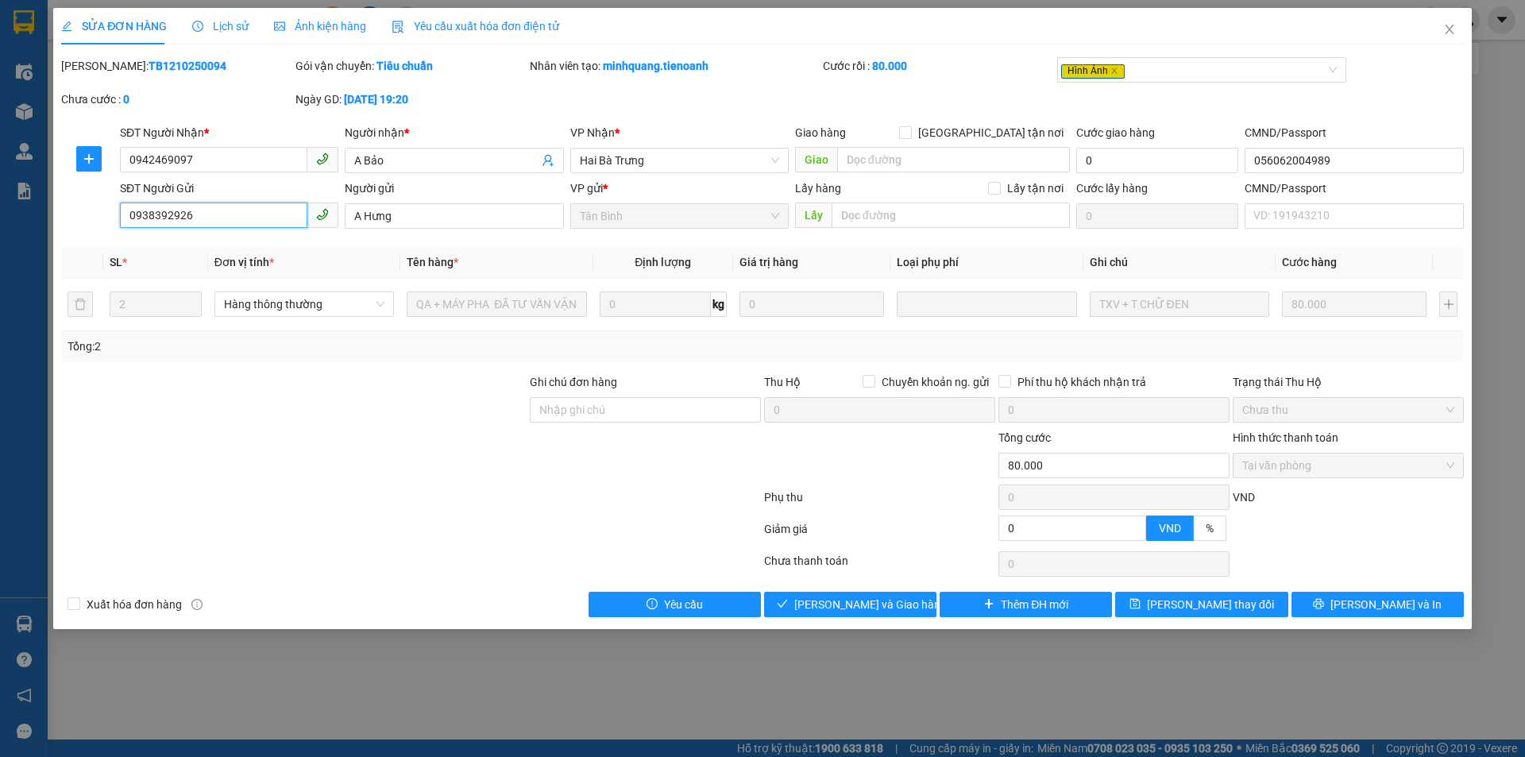
click at [221, 210] on input "0938392926" at bounding box center [213, 215] width 187 height 25
click at [1444, 31] on icon "close" at bounding box center [1449, 29] width 13 height 13
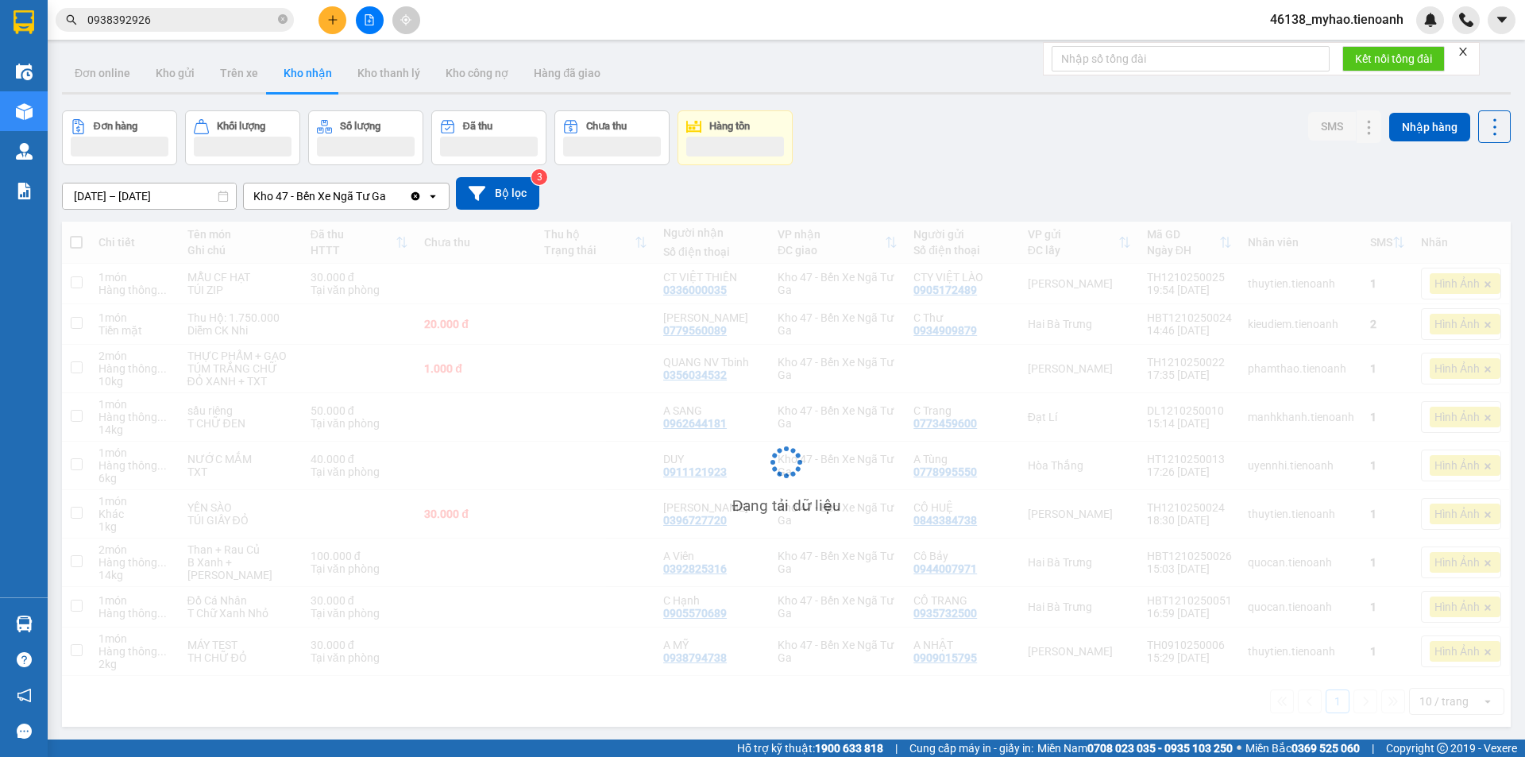
click at [162, 21] on input "0938392926" at bounding box center [180, 19] width 187 height 17
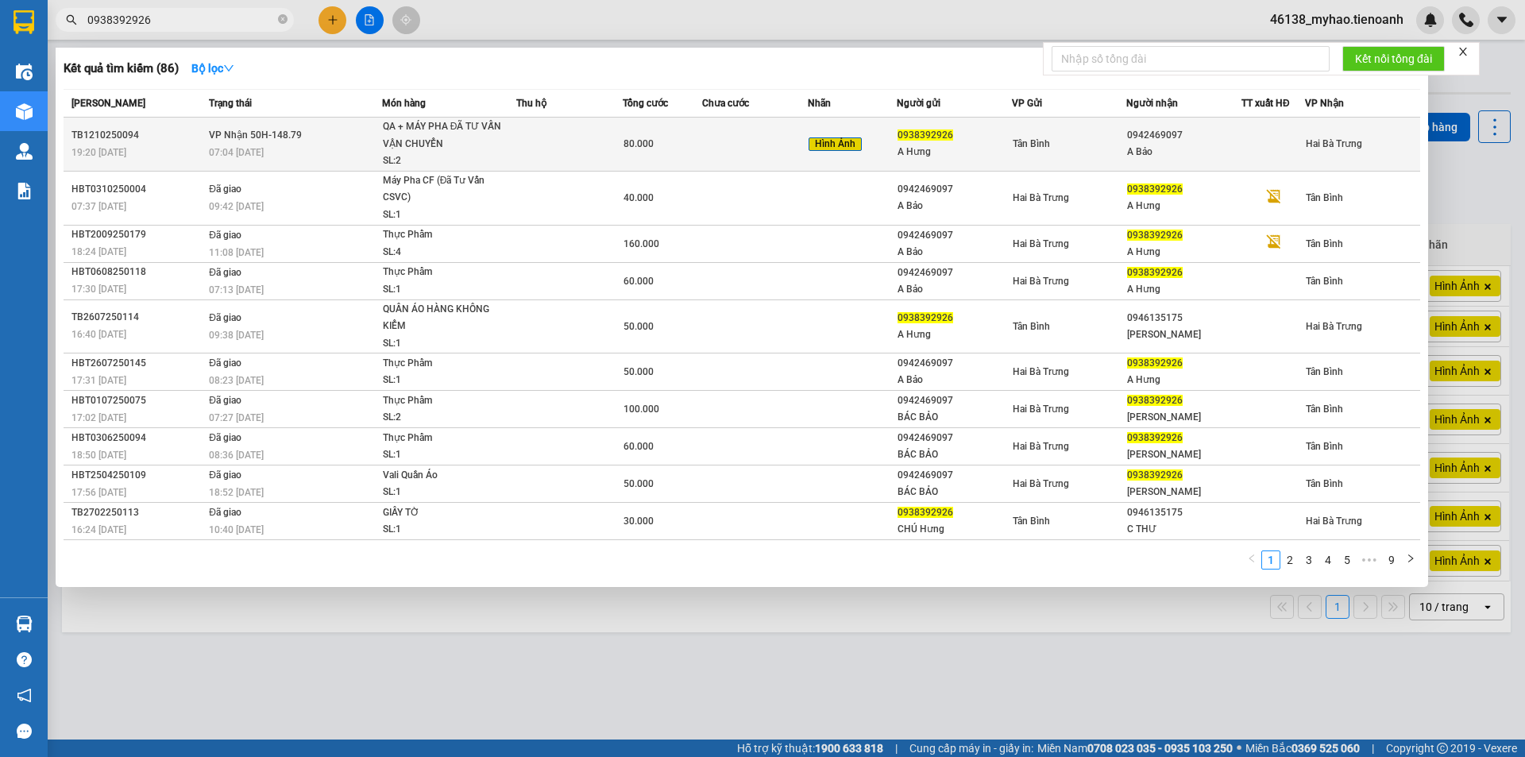
click at [291, 133] on span "VP Nhận 50H-148.79" at bounding box center [255, 134] width 93 height 11
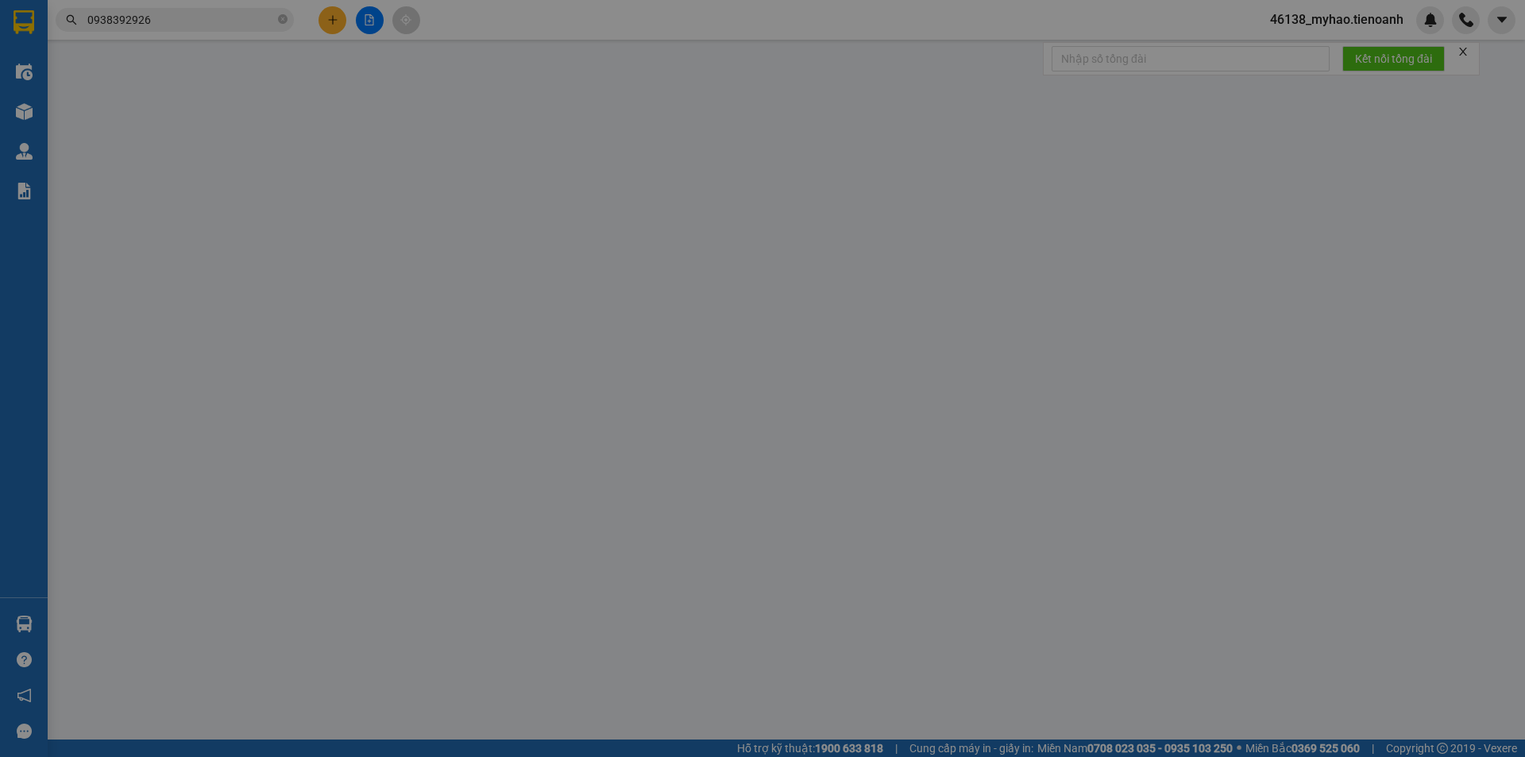
type input "0942469097"
type input "A Bảo"
type input "056062004989"
type input "0938392926"
type input "A Hưng"
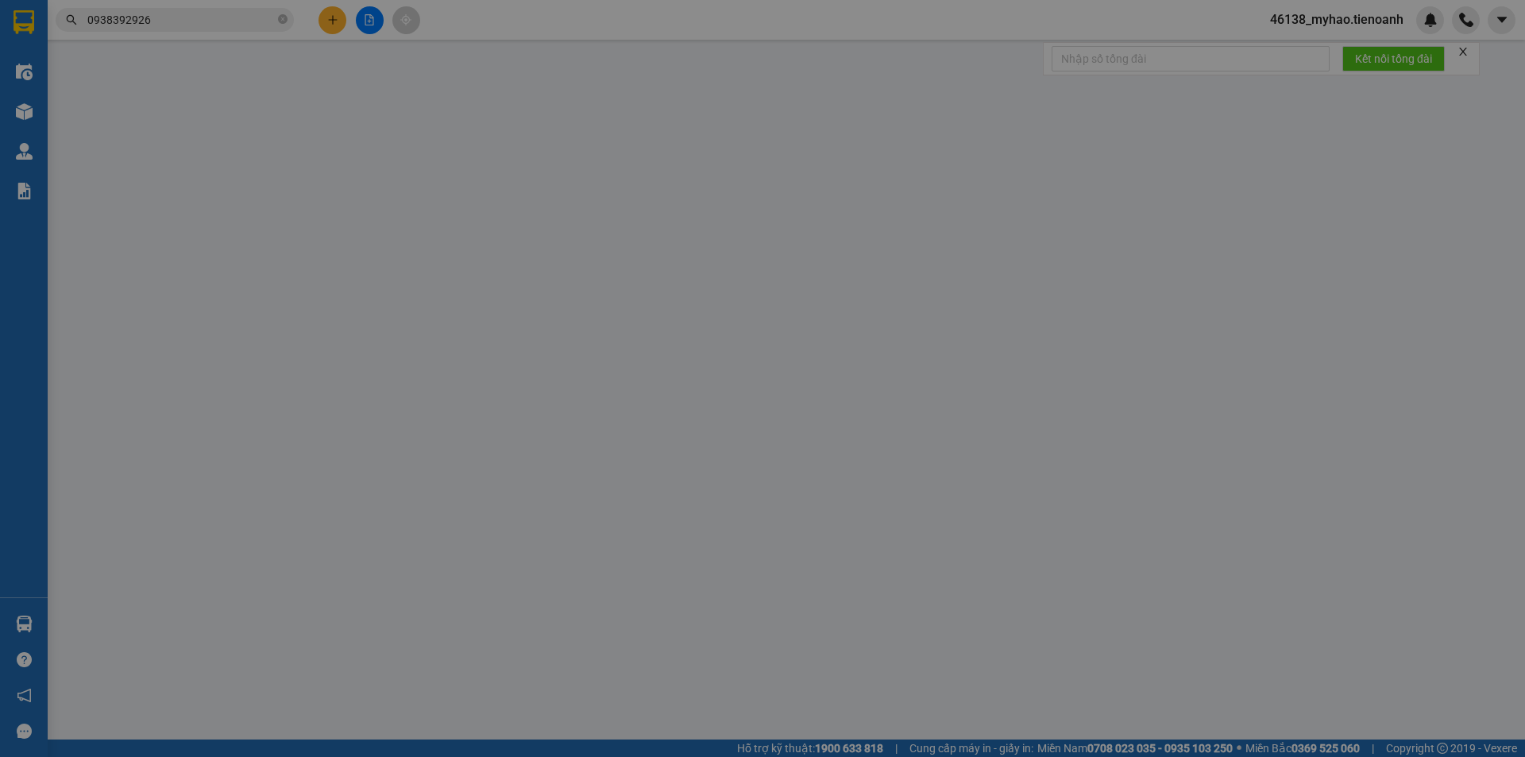
type input "0"
type input "80.000"
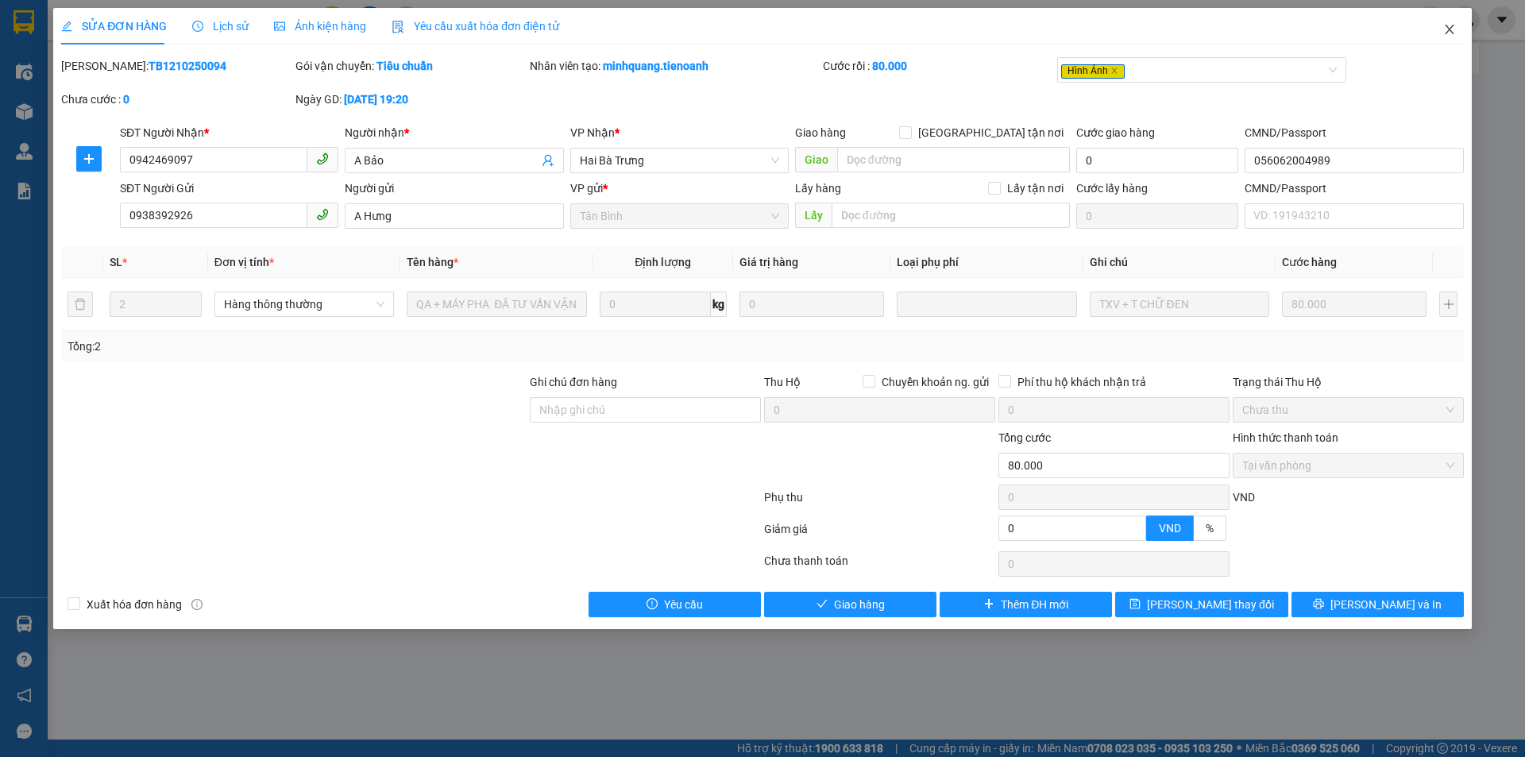
click at [1455, 37] on span "Close" at bounding box center [1449, 30] width 44 height 44
